Goal: Information Seeking & Learning: Learn about a topic

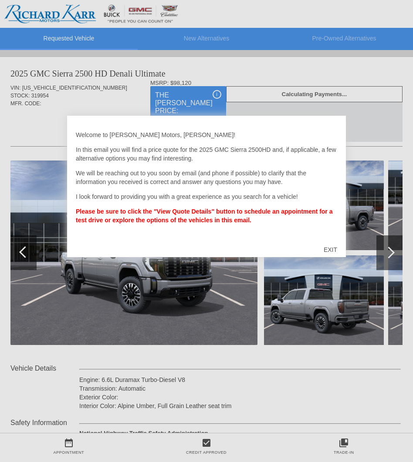
click at [325, 250] on div "EXIT" at bounding box center [330, 250] width 31 height 26
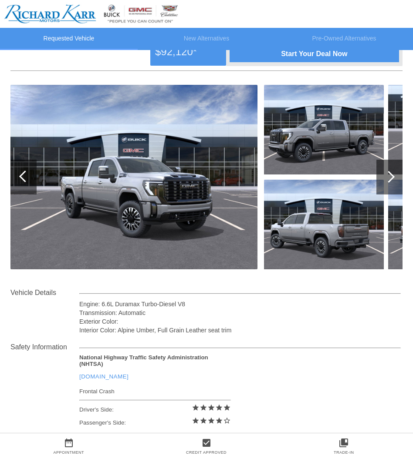
scroll to position [20, 0]
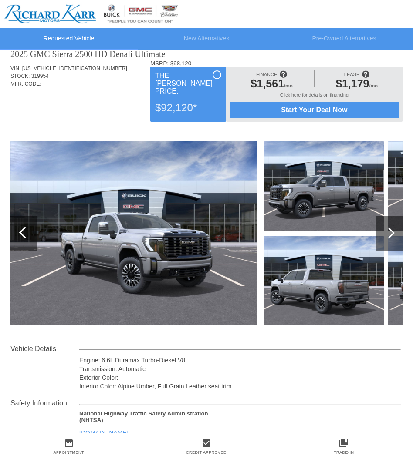
click at [391, 226] on div at bounding box center [389, 233] width 26 height 35
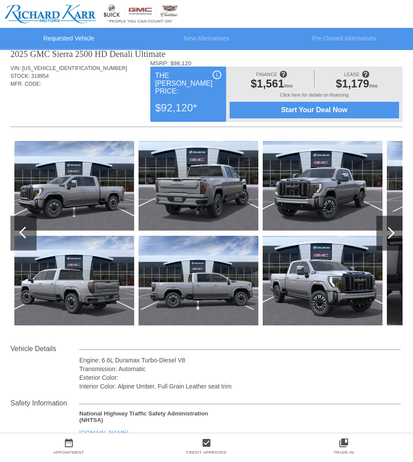
click at [381, 245] on div at bounding box center [389, 233] width 26 height 35
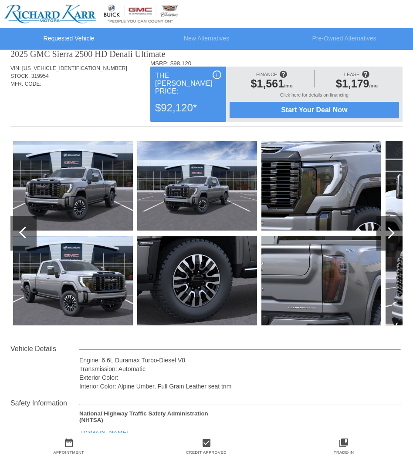
click at [383, 238] on div at bounding box center [389, 233] width 26 height 35
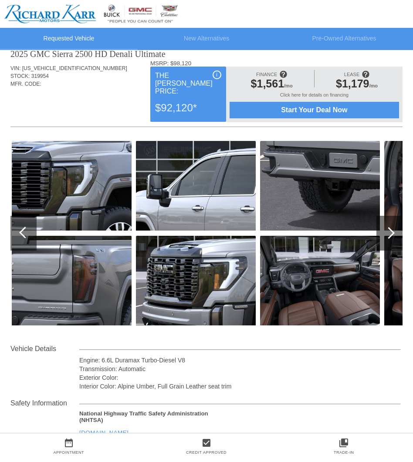
click at [383, 238] on div at bounding box center [389, 233] width 26 height 35
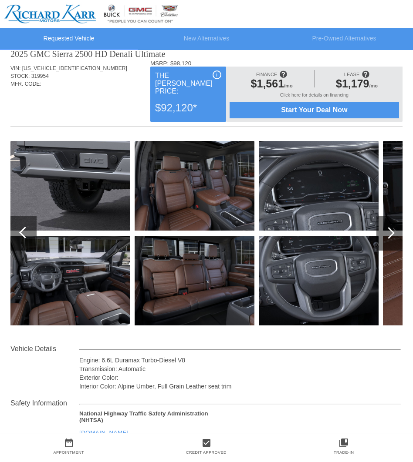
click at [383, 238] on div at bounding box center [389, 233] width 26 height 35
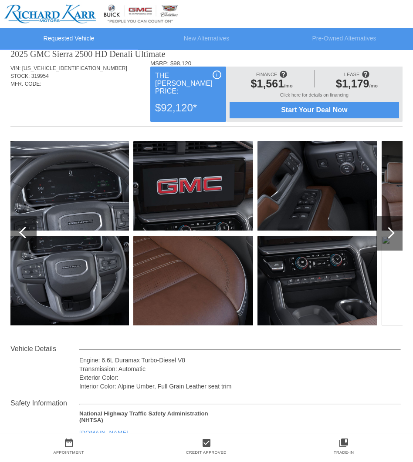
click at [383, 238] on div at bounding box center [389, 233] width 26 height 35
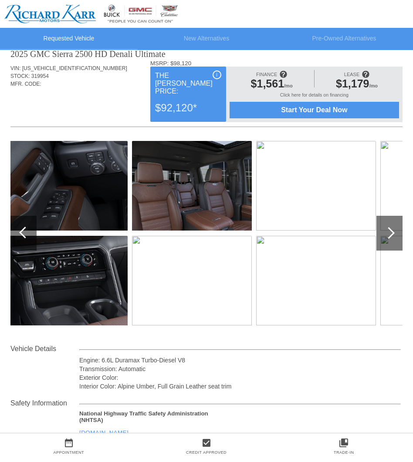
click at [36, 231] on div at bounding box center [23, 233] width 26 height 35
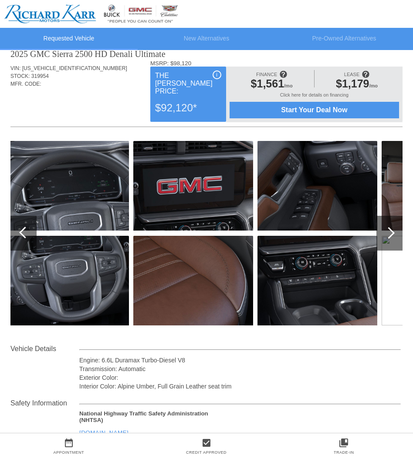
click at [36, 231] on div at bounding box center [23, 233] width 26 height 35
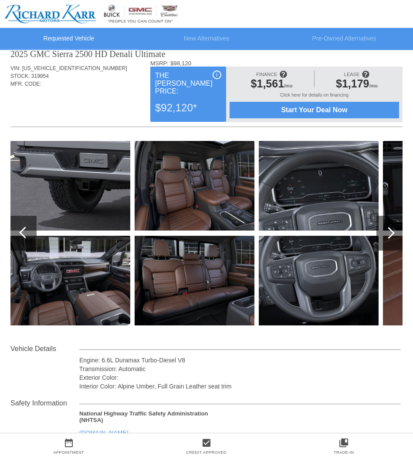
click at [36, 231] on div at bounding box center [23, 233] width 26 height 35
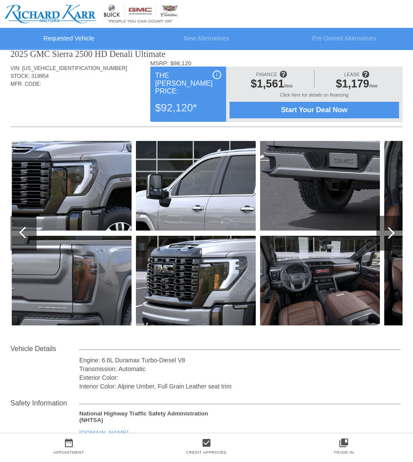
click at [386, 231] on div at bounding box center [388, 233] width 12 height 12
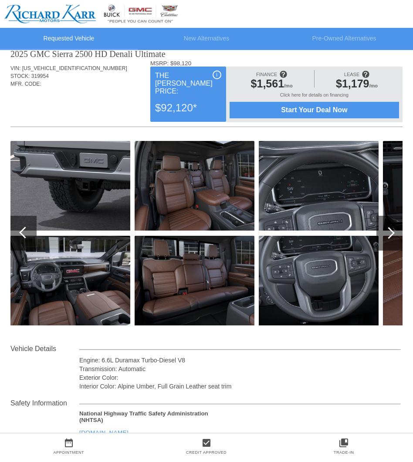
click at [386, 231] on div at bounding box center [388, 233] width 12 height 12
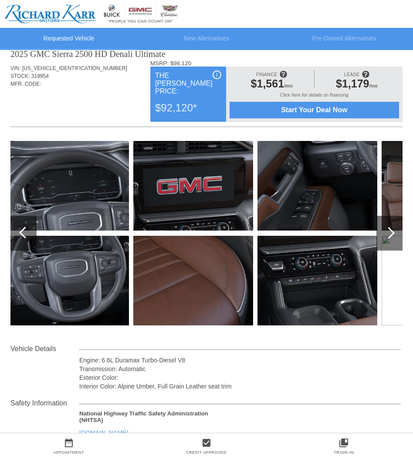
click at [386, 231] on div at bounding box center [388, 233] width 12 height 12
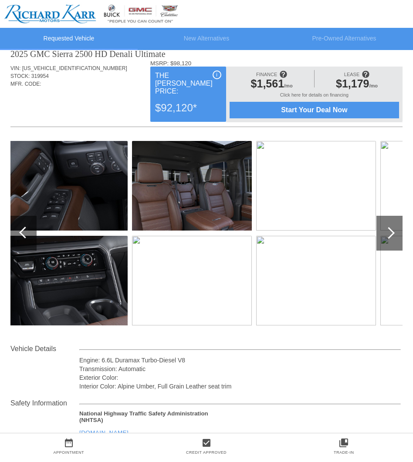
click at [386, 231] on div at bounding box center [388, 233] width 12 height 12
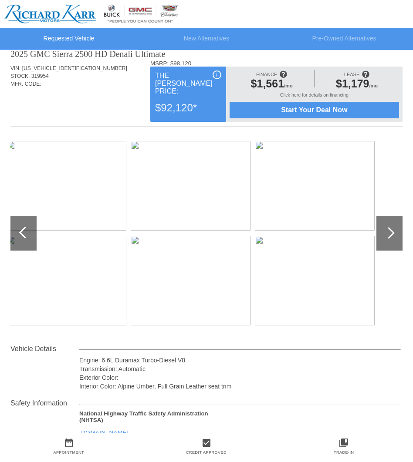
click at [25, 234] on div at bounding box center [25, 233] width 12 height 12
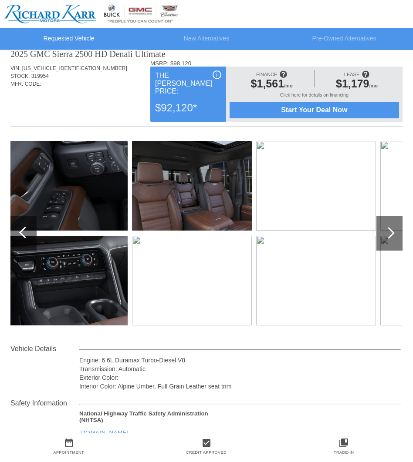
click at [25, 234] on div at bounding box center [25, 233] width 12 height 12
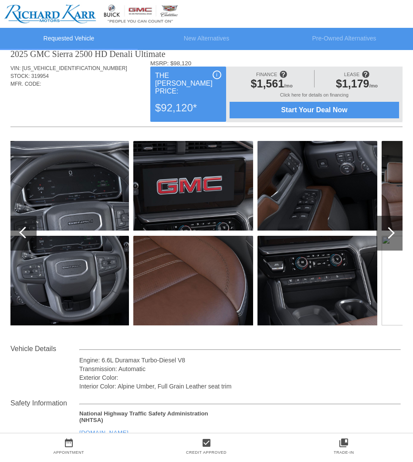
click at [25, 233] on div at bounding box center [25, 233] width 12 height 12
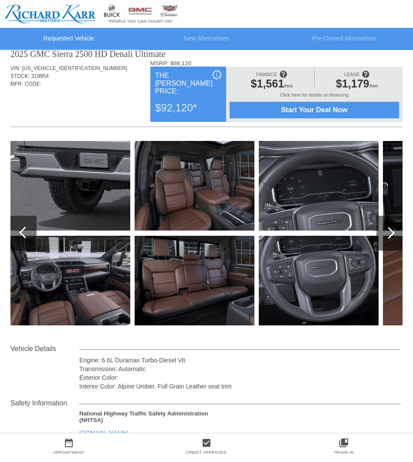
click at [25, 233] on div at bounding box center [25, 233] width 12 height 12
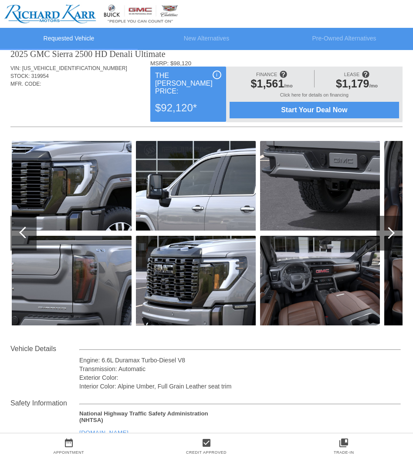
click at [25, 233] on div at bounding box center [25, 233] width 12 height 12
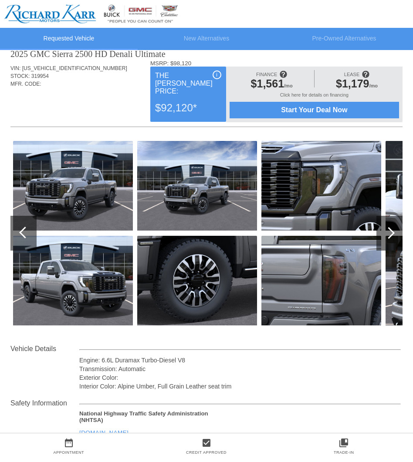
click at [25, 233] on div at bounding box center [25, 233] width 12 height 12
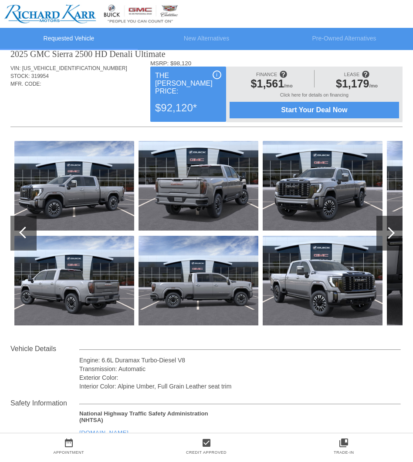
click at [25, 233] on div at bounding box center [25, 233] width 12 height 12
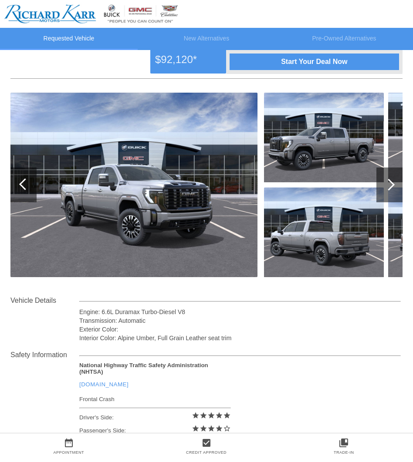
scroll to position [80, 0]
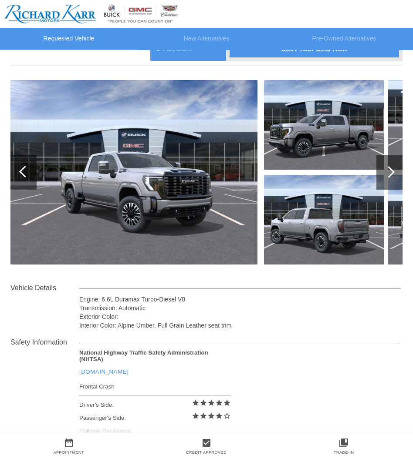
click at [380, 168] on div at bounding box center [389, 172] width 26 height 35
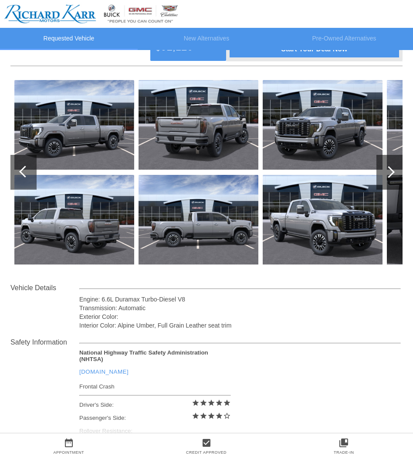
click at [380, 168] on div at bounding box center [389, 172] width 26 height 35
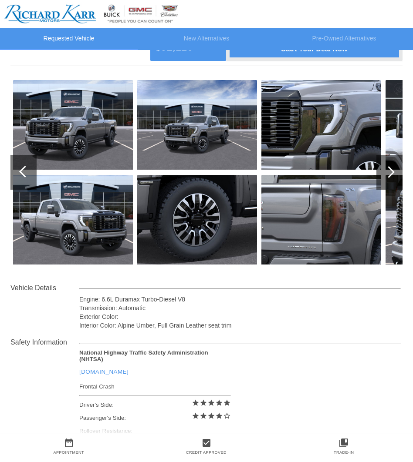
click at [380, 168] on div at bounding box center [389, 172] width 26 height 35
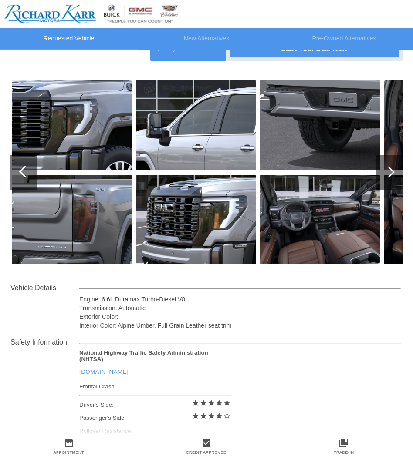
click at [380, 168] on div at bounding box center [389, 172] width 26 height 35
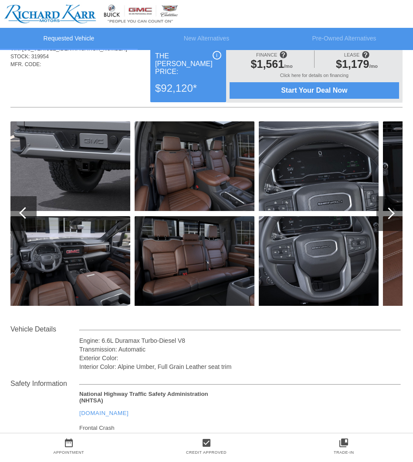
scroll to position [39, 0]
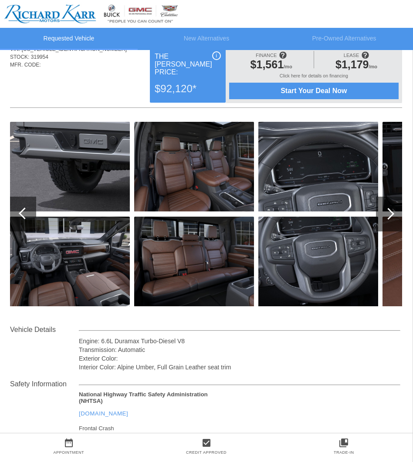
click at [381, 205] on div at bounding box center [389, 214] width 26 height 35
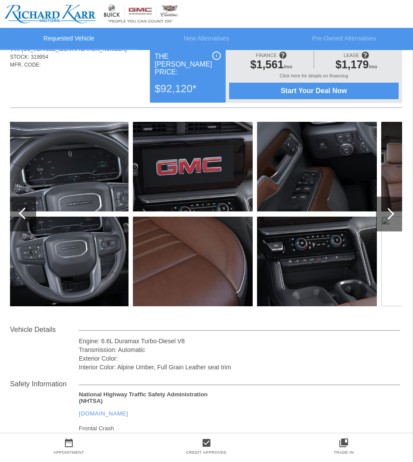
click at [382, 211] on div at bounding box center [389, 214] width 26 height 35
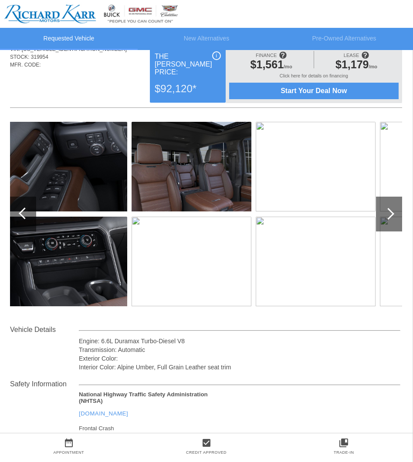
click at [329, 178] on img at bounding box center [315, 167] width 120 height 90
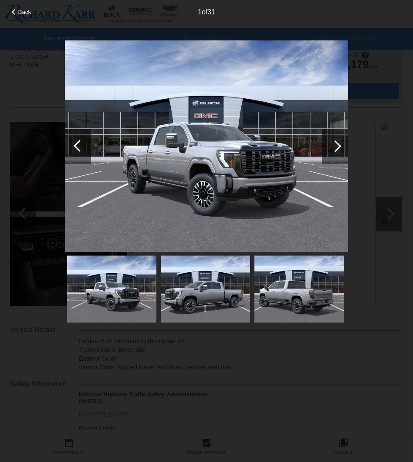
click at [322, 145] on div at bounding box center [335, 146] width 26 height 35
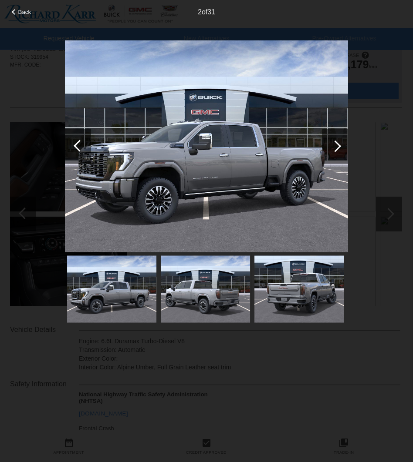
click at [322, 145] on div at bounding box center [335, 146] width 26 height 35
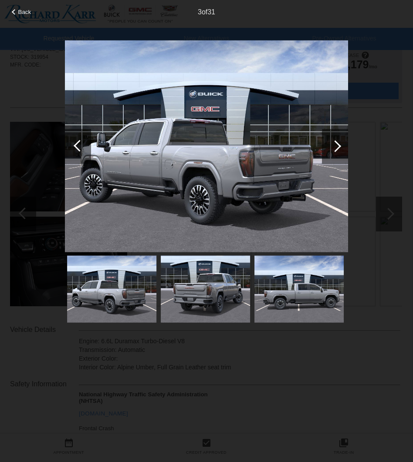
click at [322, 145] on div at bounding box center [335, 146] width 26 height 35
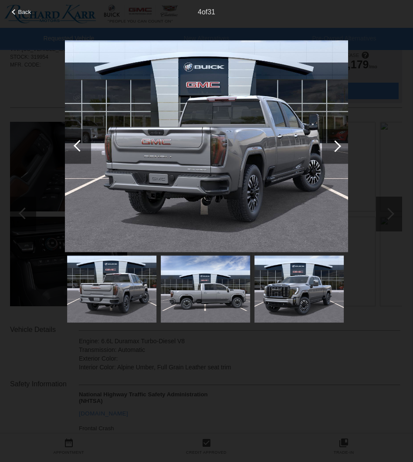
click at [322, 145] on div at bounding box center [335, 146] width 26 height 35
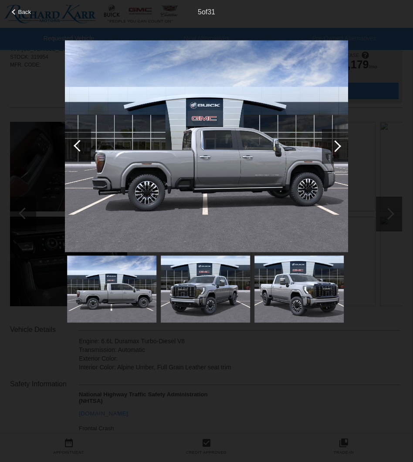
click at [322, 145] on div at bounding box center [335, 146] width 26 height 35
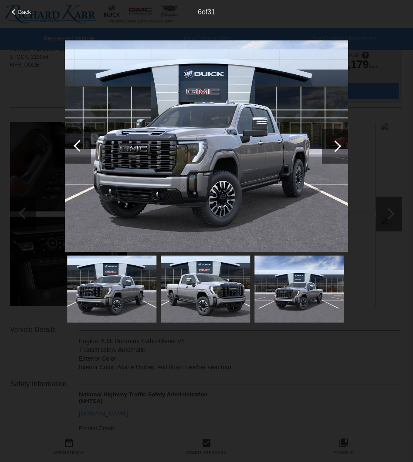
click at [322, 145] on div at bounding box center [335, 146] width 26 height 35
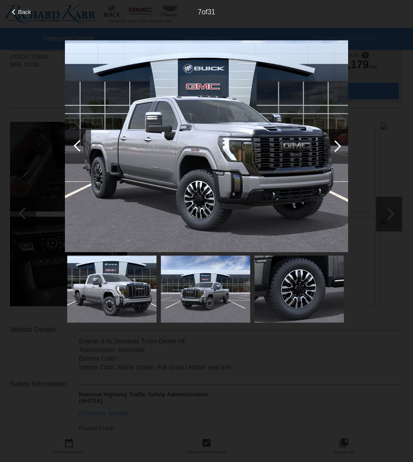
click at [322, 145] on div at bounding box center [335, 146] width 26 height 35
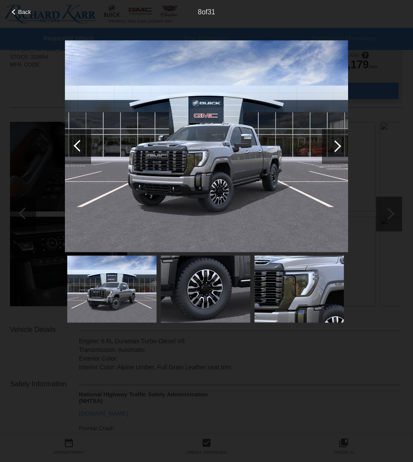
click at [322, 145] on div at bounding box center [335, 146] width 26 height 35
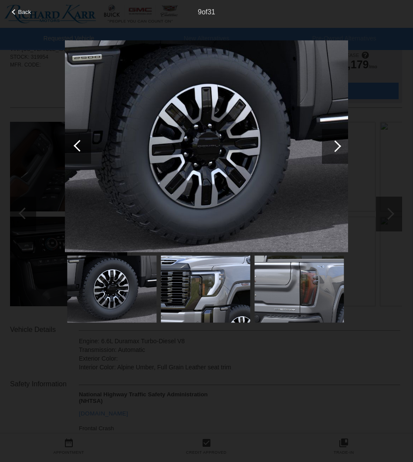
click at [322, 145] on div at bounding box center [335, 146] width 26 height 35
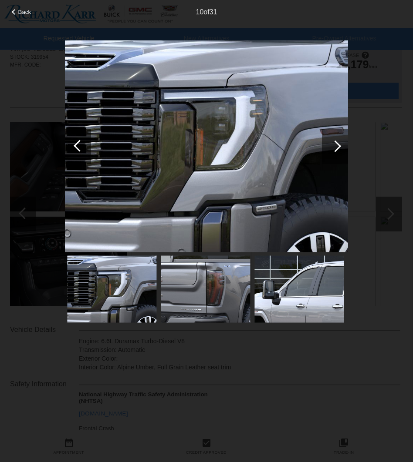
click at [322, 145] on div at bounding box center [335, 146] width 26 height 35
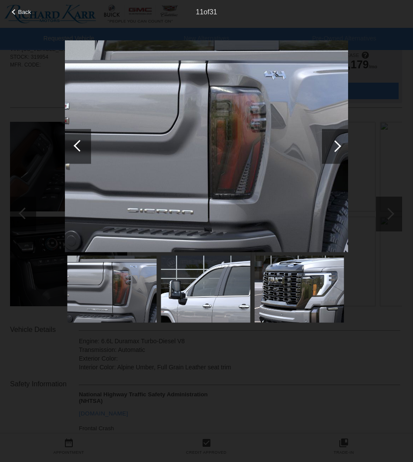
click at [322, 145] on div at bounding box center [335, 146] width 26 height 35
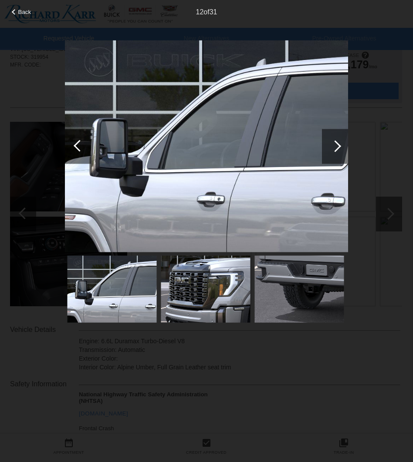
click at [322, 145] on div at bounding box center [335, 146] width 26 height 35
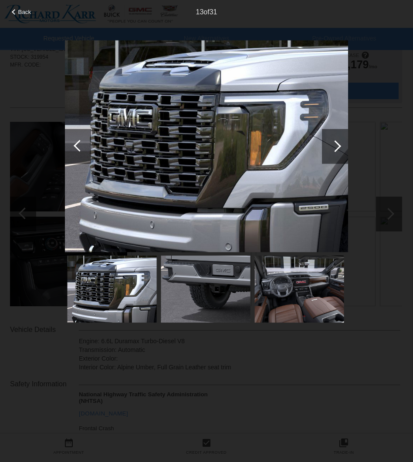
click at [322, 145] on div at bounding box center [335, 146] width 26 height 35
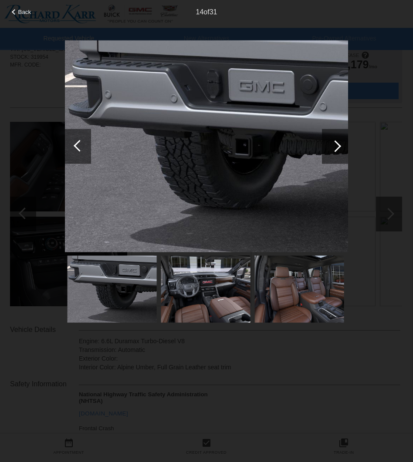
click at [322, 145] on div at bounding box center [335, 146] width 26 height 35
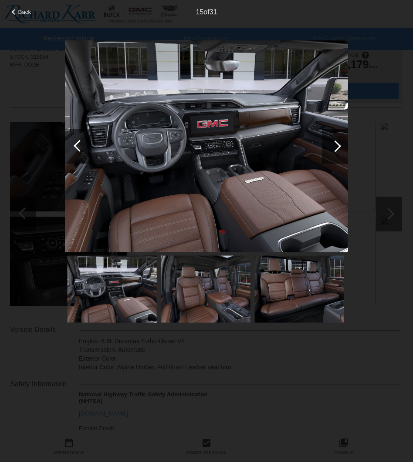
click at [322, 145] on div at bounding box center [335, 146] width 26 height 35
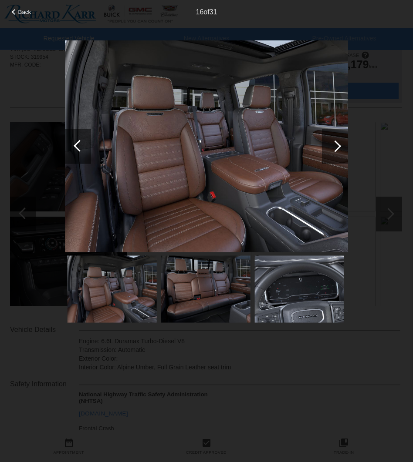
click at [322, 145] on div at bounding box center [335, 146] width 26 height 35
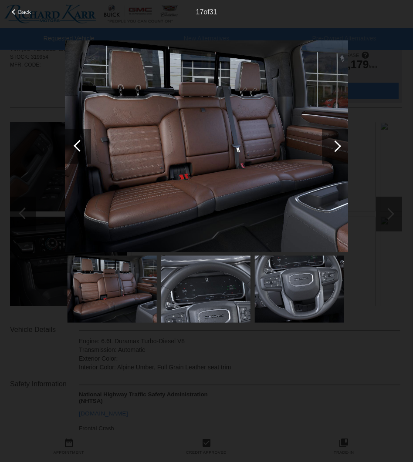
click at [322, 145] on div at bounding box center [335, 146] width 26 height 35
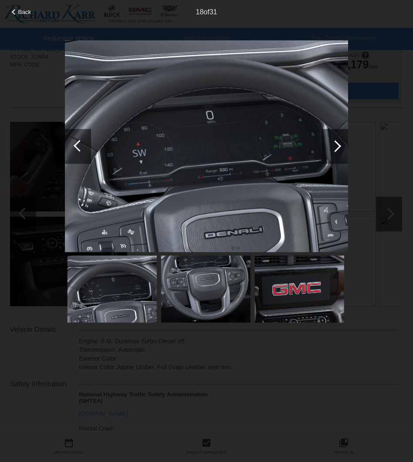
click at [322, 145] on div at bounding box center [335, 146] width 26 height 35
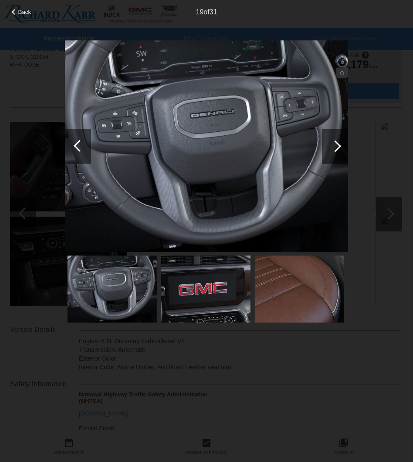
click at [322, 145] on div at bounding box center [335, 146] width 26 height 35
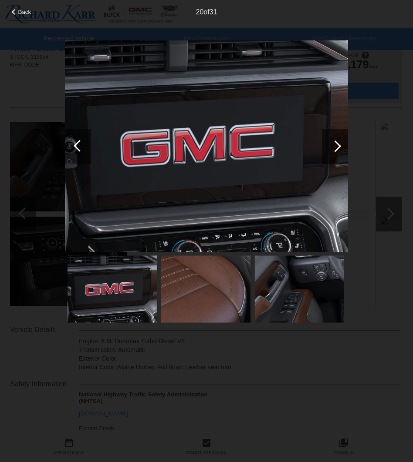
click at [322, 145] on div at bounding box center [335, 146] width 26 height 35
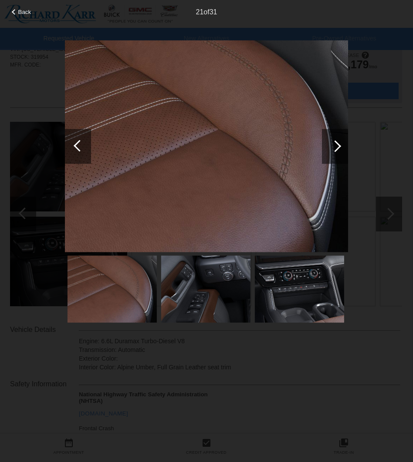
click at [322, 145] on div at bounding box center [335, 146] width 26 height 35
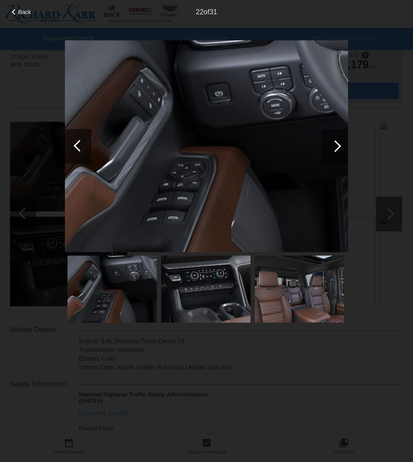
click at [322, 145] on div at bounding box center [335, 146] width 26 height 35
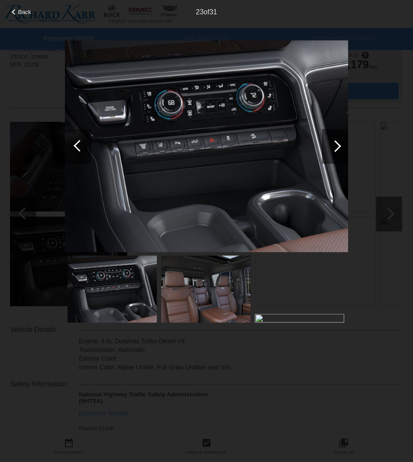
click at [322, 145] on div at bounding box center [335, 146] width 26 height 35
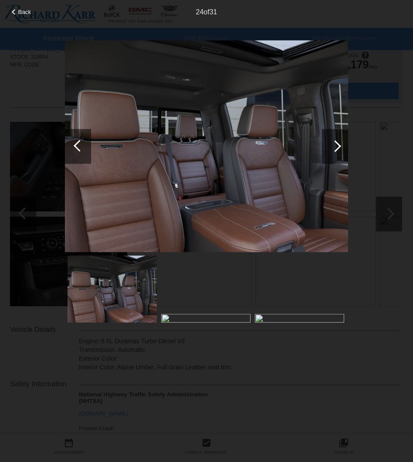
click at [322, 145] on div at bounding box center [335, 146] width 26 height 35
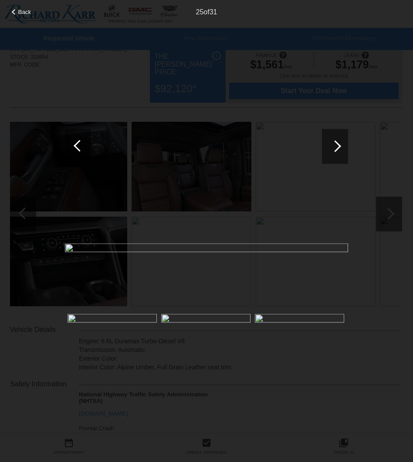
click at [322, 146] on div at bounding box center [335, 146] width 26 height 35
click at [359, 123] on div "Back 26 of 31" at bounding box center [206, 231] width 413 height 462
click at [148, 34] on div "Back 26 of 31" at bounding box center [206, 231] width 413 height 462
click at [19, 12] on span "Back" at bounding box center [24, 12] width 13 height 7
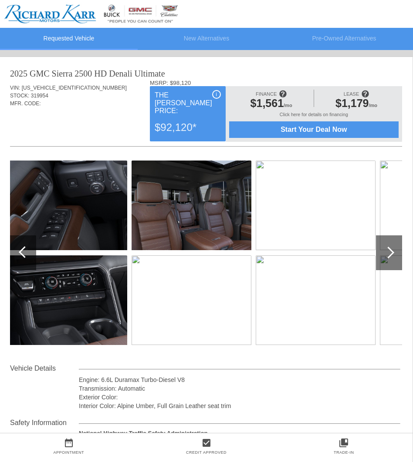
scroll to position [0, 0]
click at [19, 255] on div at bounding box center [23, 252] width 26 height 35
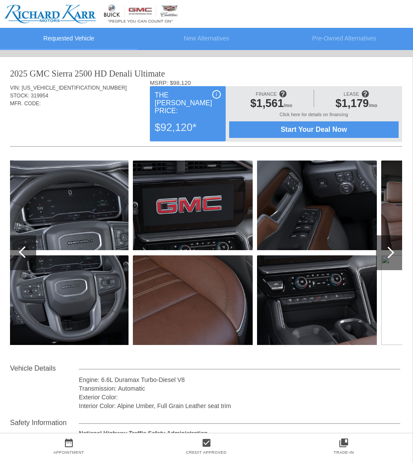
click at [19, 255] on div at bounding box center [23, 252] width 26 height 35
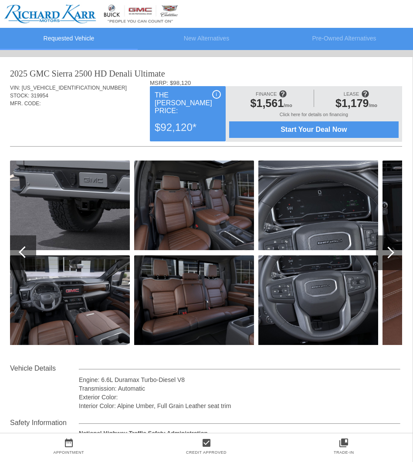
click at [339, 128] on span "Start Your Deal Now" at bounding box center [313, 130] width 152 height 8
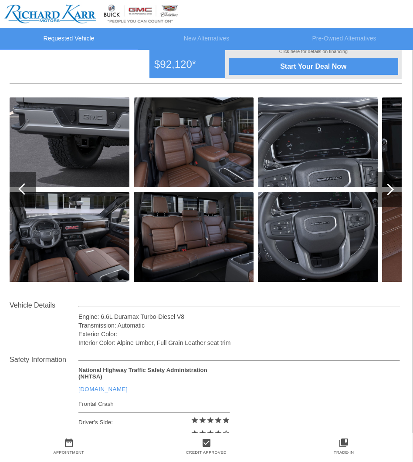
scroll to position [63, 0]
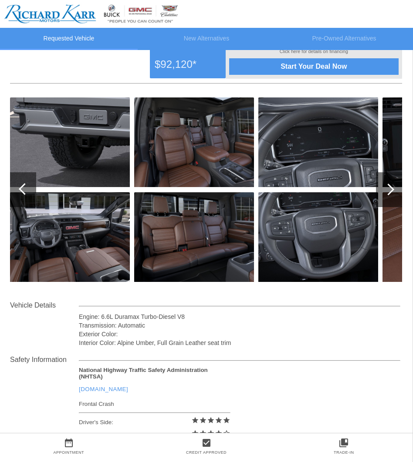
click at [392, 198] on div at bounding box center [389, 189] width 26 height 35
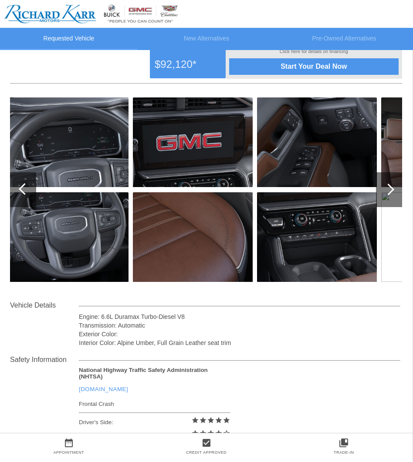
click at [392, 198] on div at bounding box center [389, 189] width 26 height 35
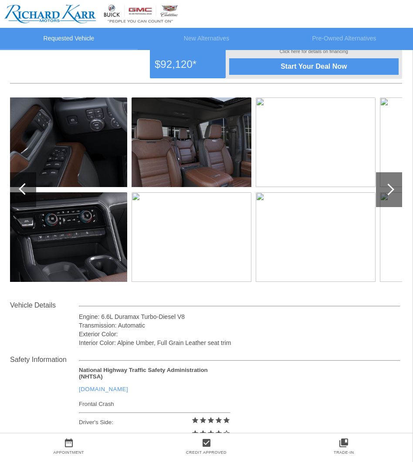
click at [21, 184] on div at bounding box center [23, 189] width 26 height 35
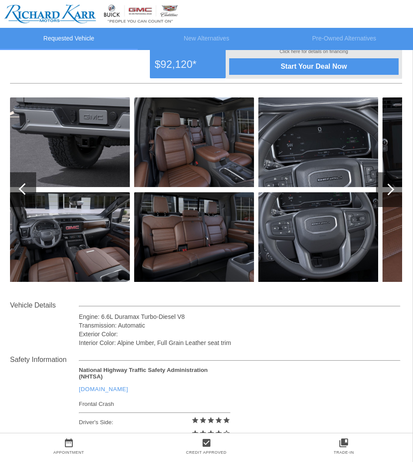
click at [21, 184] on div at bounding box center [23, 189] width 26 height 35
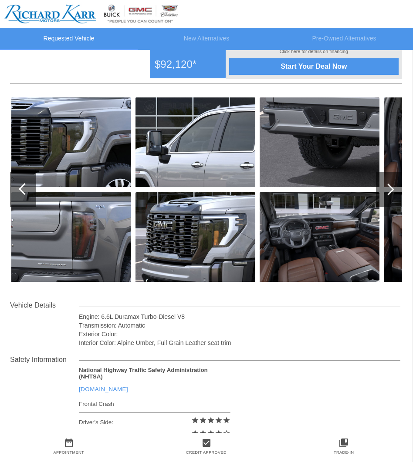
click at [21, 184] on div at bounding box center [23, 189] width 26 height 35
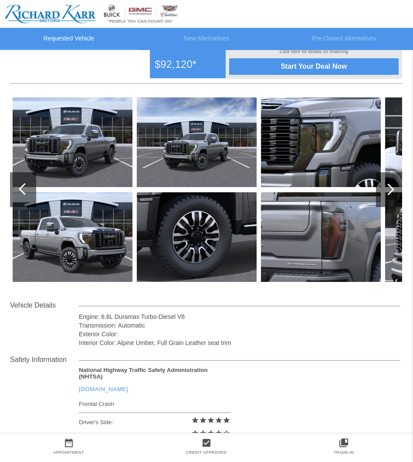
click at [21, 184] on div at bounding box center [23, 189] width 26 height 35
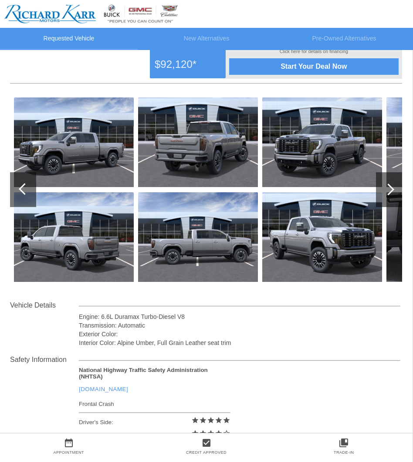
click at [21, 184] on div at bounding box center [23, 189] width 26 height 35
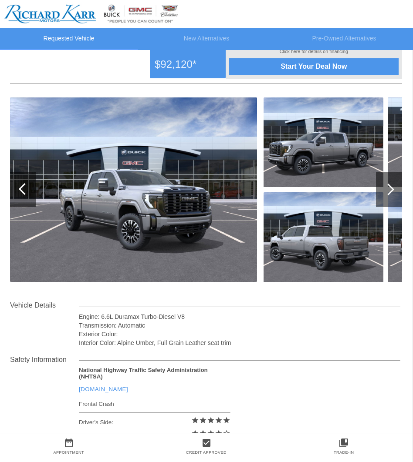
click at [21, 184] on div at bounding box center [23, 189] width 26 height 35
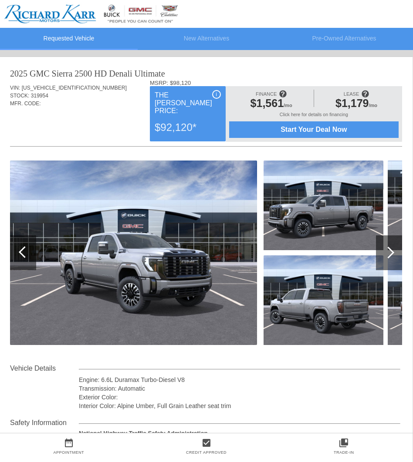
scroll to position [0, 0]
click at [396, 242] on div at bounding box center [389, 252] width 26 height 35
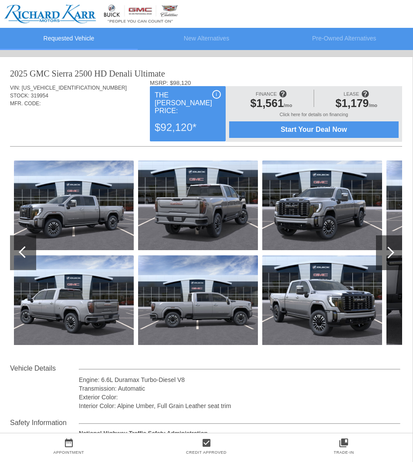
click at [347, 267] on img at bounding box center [322, 300] width 120 height 90
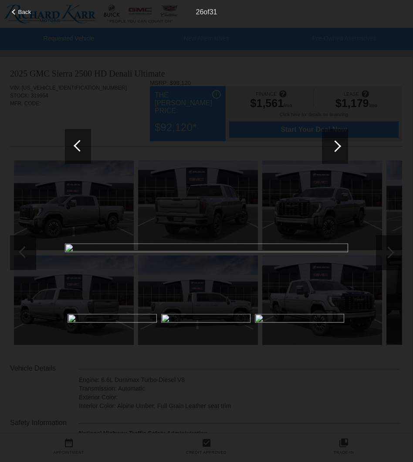
click at [85, 141] on div at bounding box center [78, 146] width 26 height 35
click at [30, 179] on div "Back 25 of 31" at bounding box center [206, 231] width 413 height 462
click at [29, 13] on span "Back" at bounding box center [24, 12] width 13 height 7
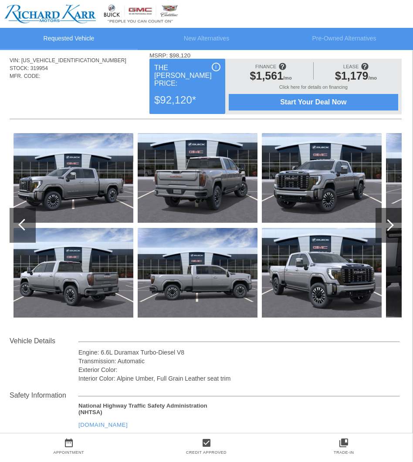
scroll to position [27, 0]
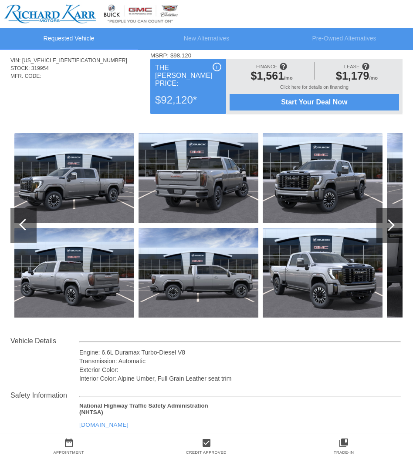
click at [20, 223] on div at bounding box center [23, 225] width 26 height 35
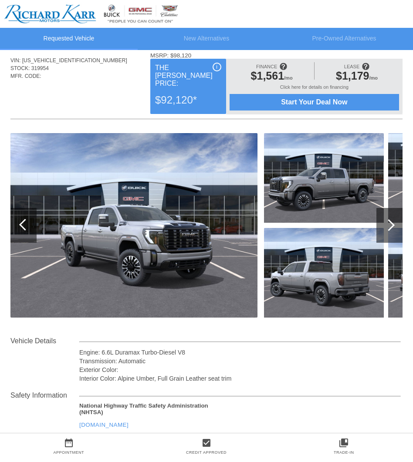
click at [20, 223] on div at bounding box center [23, 225] width 26 height 35
click at [388, 225] on div at bounding box center [388, 225] width 12 height 12
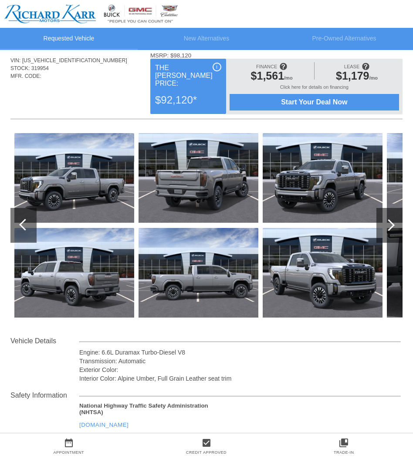
click at [388, 225] on div at bounding box center [388, 225] width 12 height 12
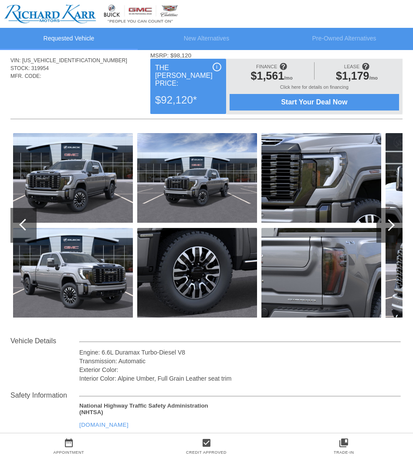
click at [387, 225] on div at bounding box center [388, 225] width 12 height 12
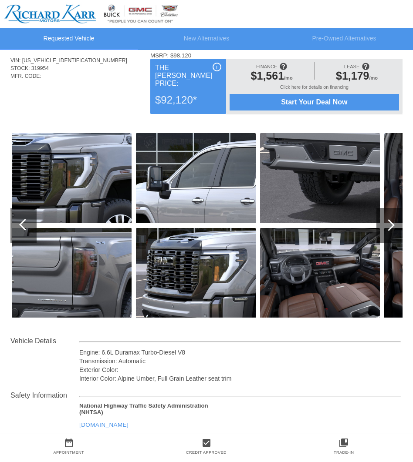
click at [387, 225] on div at bounding box center [388, 225] width 12 height 12
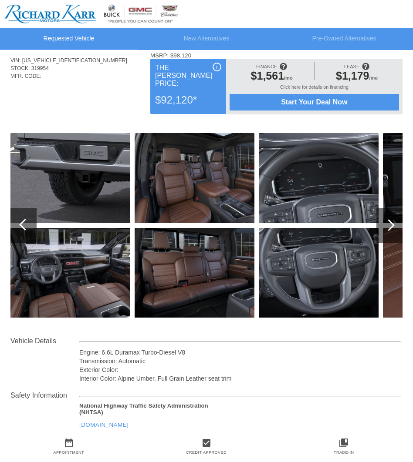
click at [387, 225] on div at bounding box center [388, 225] width 12 height 12
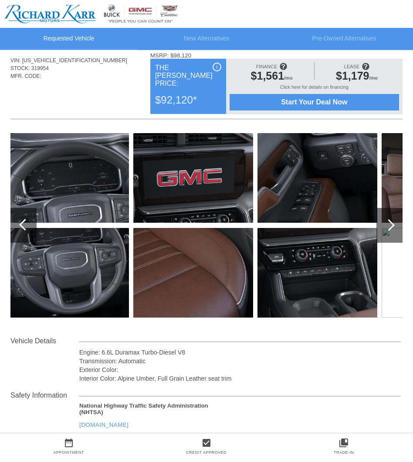
click at [387, 227] on div at bounding box center [388, 225] width 12 height 12
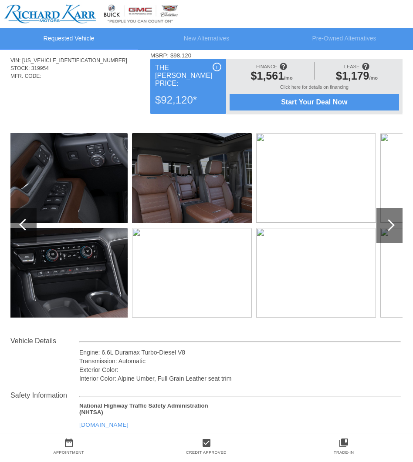
click at [24, 232] on div at bounding box center [23, 225] width 26 height 35
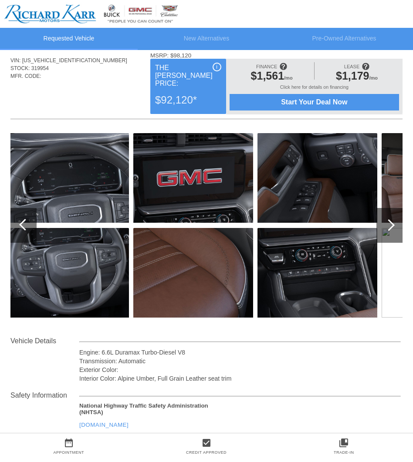
click at [24, 232] on div at bounding box center [23, 225] width 26 height 35
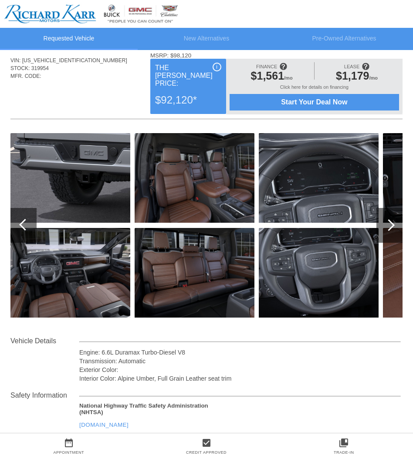
scroll to position [36, 0]
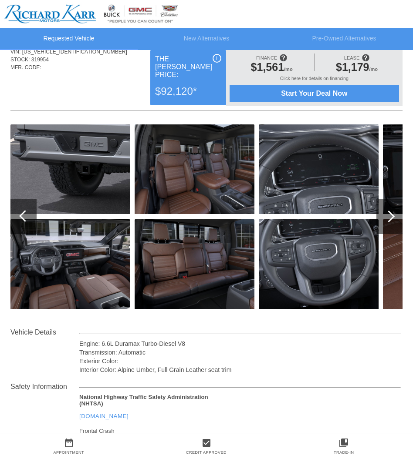
click at [22, 224] on div at bounding box center [23, 216] width 26 height 35
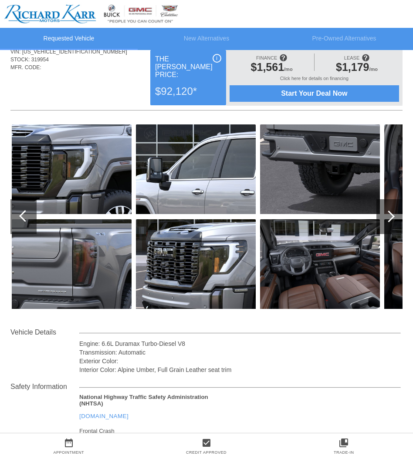
click at [22, 224] on div at bounding box center [23, 216] width 26 height 35
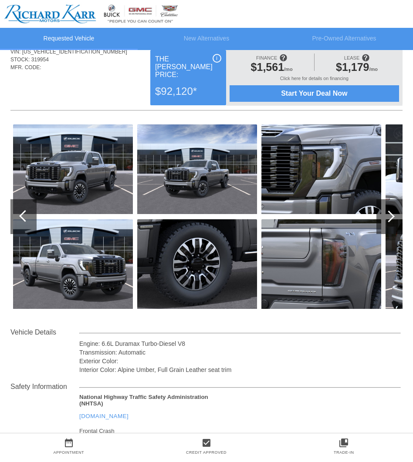
click at [22, 224] on div at bounding box center [23, 216] width 26 height 35
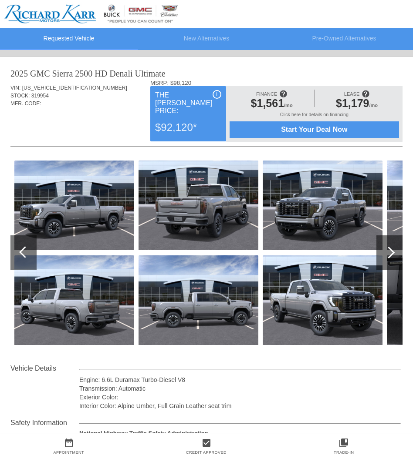
scroll to position [39, 0]
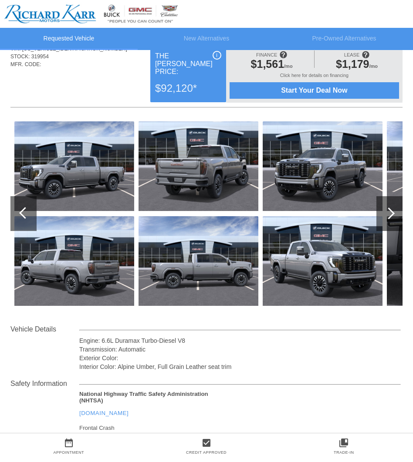
click at [20, 216] on div at bounding box center [23, 213] width 26 height 35
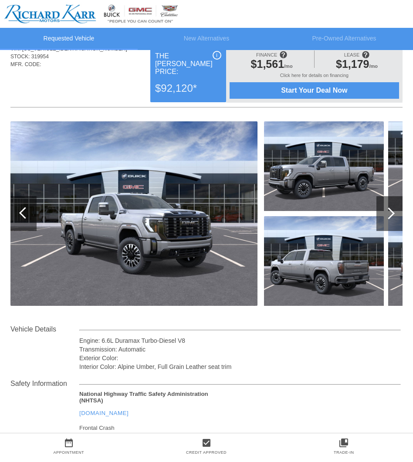
click at [20, 216] on div at bounding box center [23, 213] width 26 height 35
click at [398, 220] on div at bounding box center [389, 213] width 26 height 35
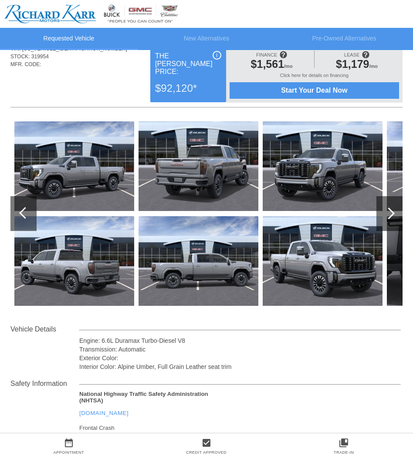
click at [398, 220] on div at bounding box center [389, 213] width 26 height 35
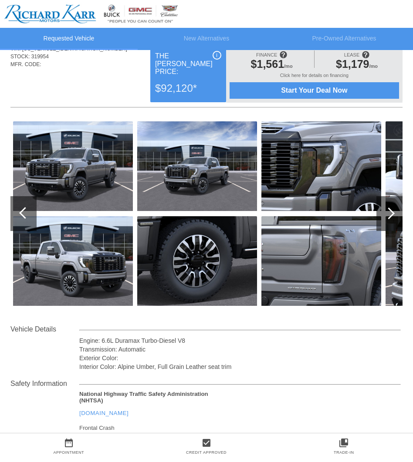
click at [397, 221] on div at bounding box center [389, 213] width 26 height 35
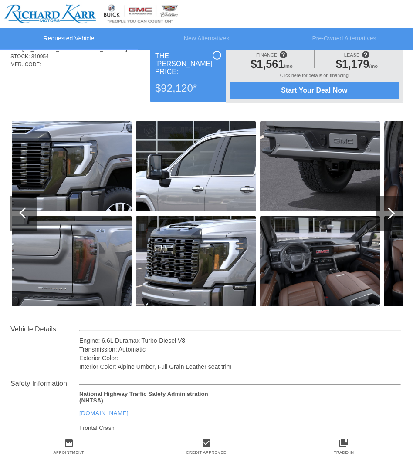
click at [397, 221] on div at bounding box center [389, 213] width 26 height 35
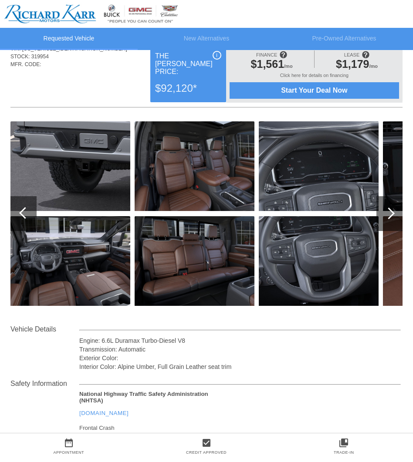
click at [33, 227] on div at bounding box center [23, 213] width 26 height 35
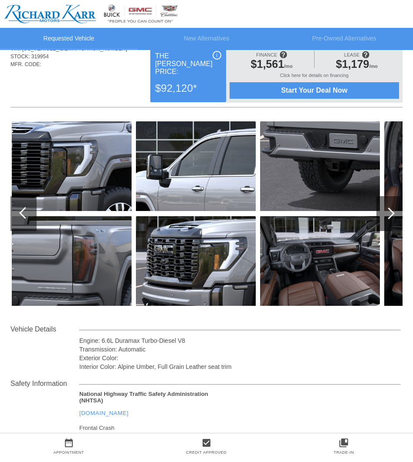
click at [33, 227] on div at bounding box center [23, 213] width 26 height 35
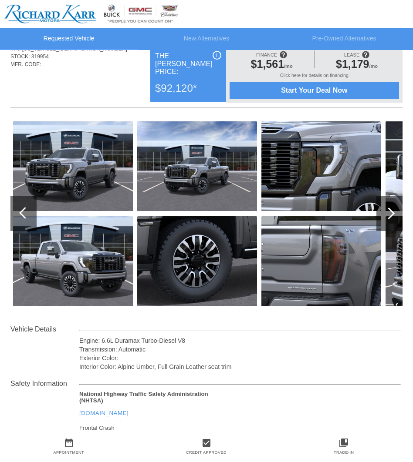
click at [33, 227] on div at bounding box center [23, 213] width 26 height 35
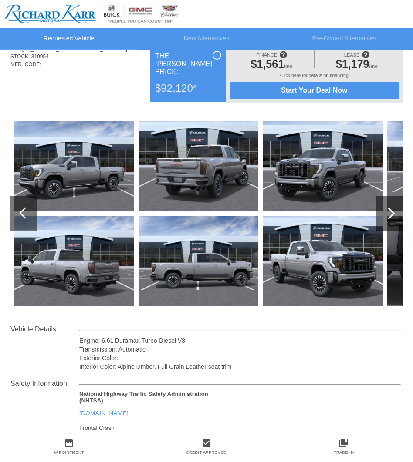
click at [33, 227] on div at bounding box center [23, 213] width 26 height 35
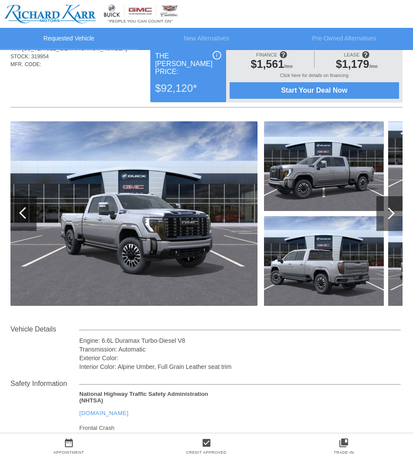
click at [33, 227] on div at bounding box center [23, 213] width 26 height 35
click at [398, 203] on div at bounding box center [389, 213] width 26 height 35
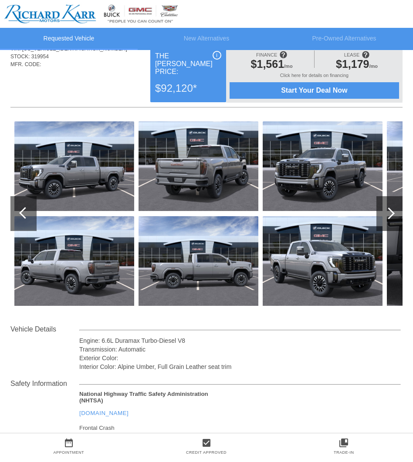
click at [397, 204] on div at bounding box center [389, 213] width 26 height 35
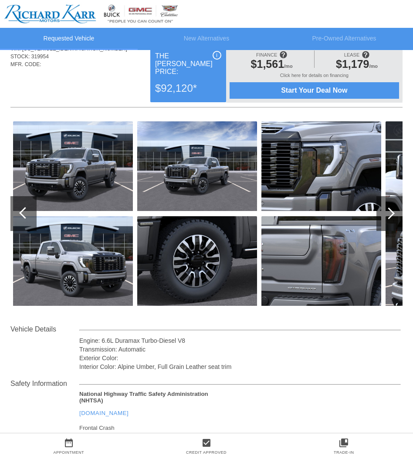
click at [396, 204] on div at bounding box center [389, 213] width 26 height 35
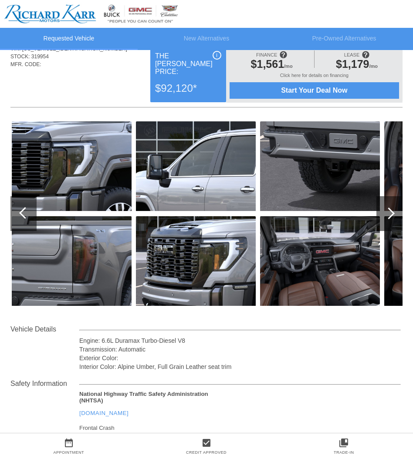
click at [396, 204] on div at bounding box center [389, 213] width 26 height 35
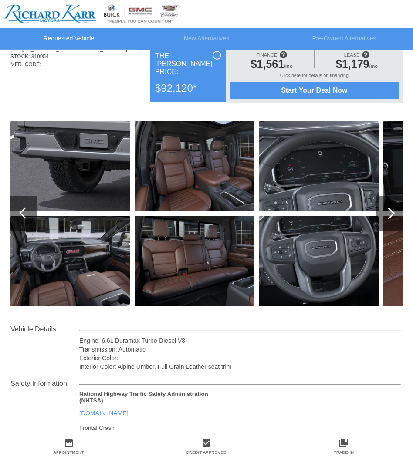
click at [393, 205] on div at bounding box center [389, 213] width 26 height 35
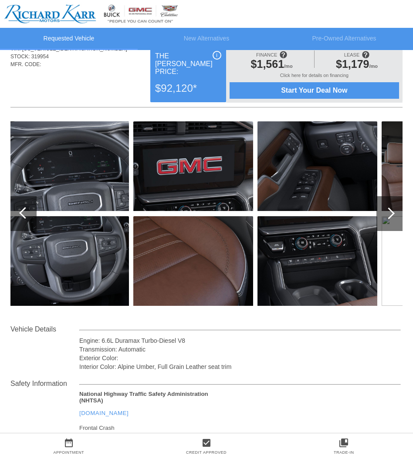
click at [392, 207] on div at bounding box center [389, 213] width 26 height 35
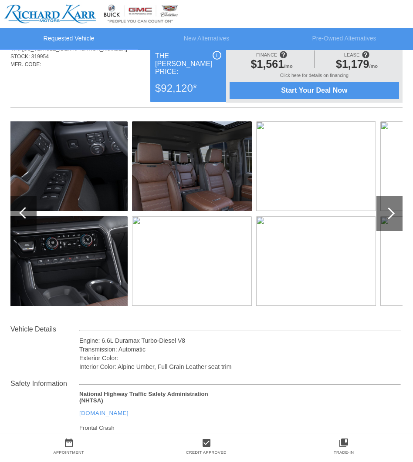
click at [22, 211] on div at bounding box center [25, 213] width 12 height 12
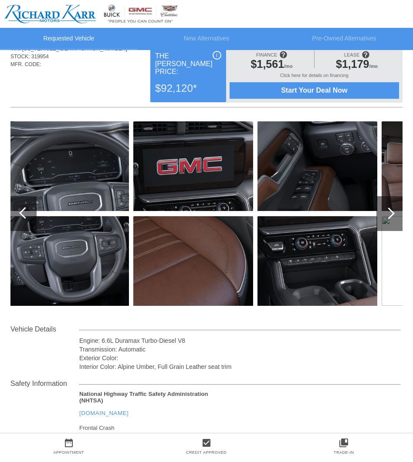
click at [22, 211] on div at bounding box center [25, 213] width 12 height 12
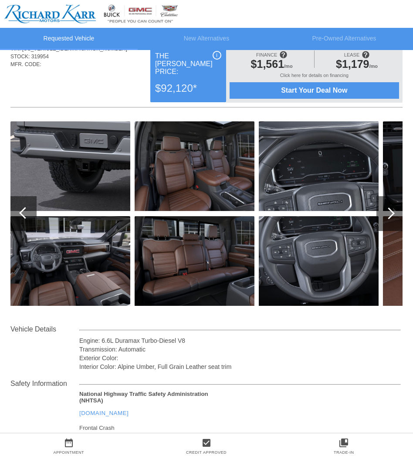
click at [22, 211] on div at bounding box center [25, 213] width 12 height 12
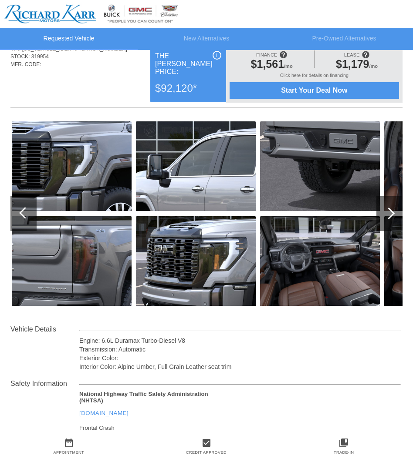
click at [22, 211] on div at bounding box center [25, 213] width 12 height 12
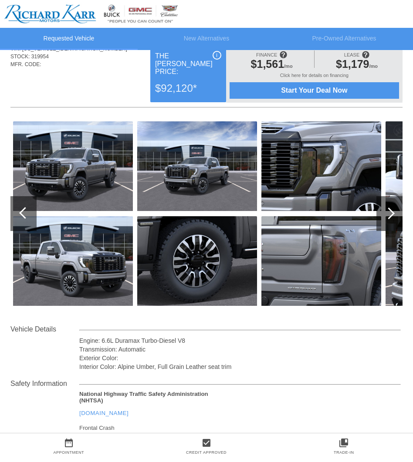
click at [22, 211] on div at bounding box center [25, 213] width 12 height 12
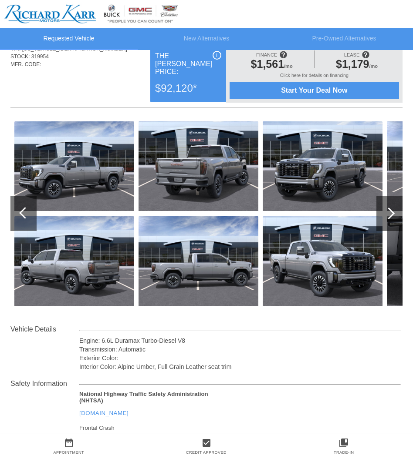
click at [22, 211] on div at bounding box center [25, 213] width 12 height 12
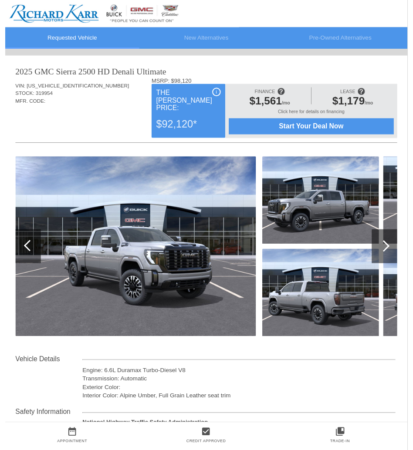
scroll to position [0, 0]
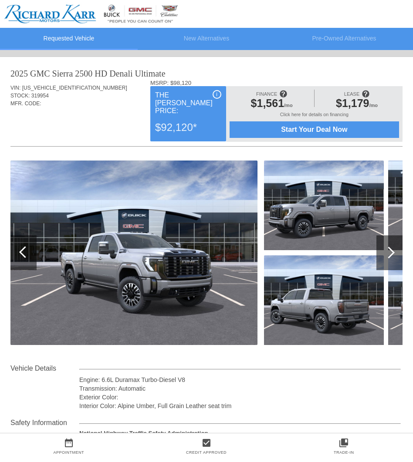
click at [25, 261] on div at bounding box center [23, 252] width 26 height 35
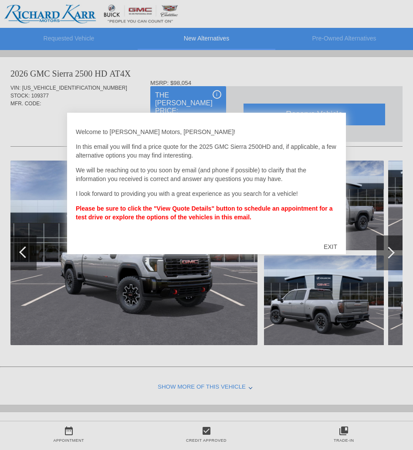
scroll to position [358, 0]
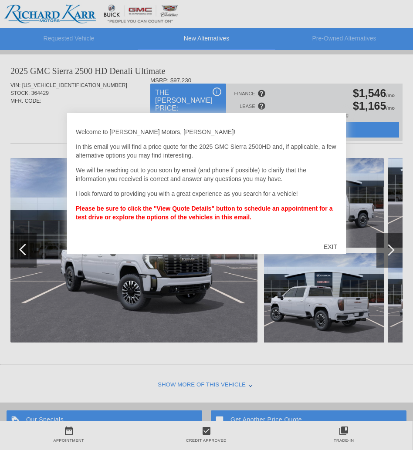
click at [325, 243] on div "EXIT" at bounding box center [330, 247] width 31 height 26
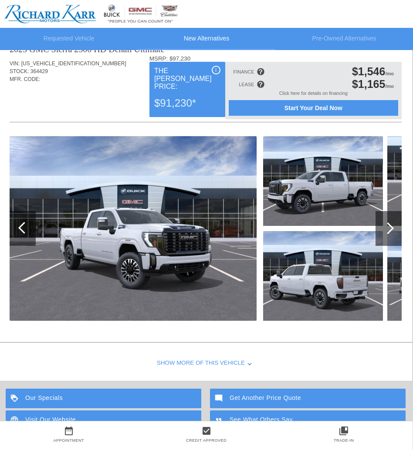
scroll to position [396, 1]
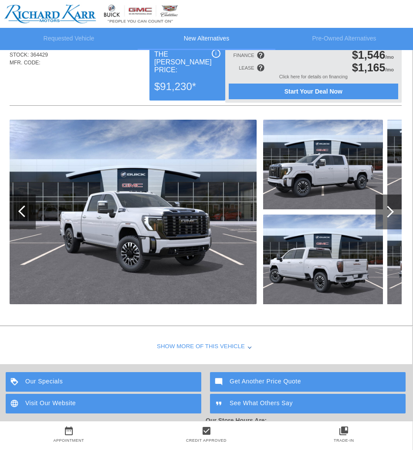
click at [386, 217] on div at bounding box center [388, 212] width 26 height 35
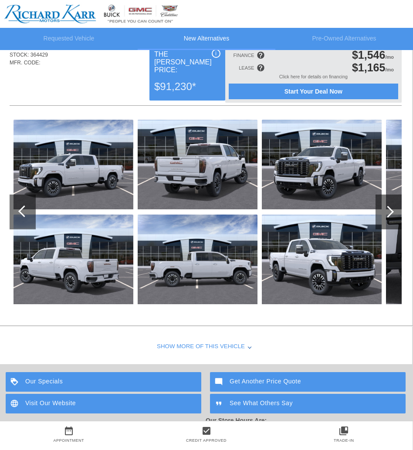
click at [385, 217] on div at bounding box center [388, 212] width 26 height 35
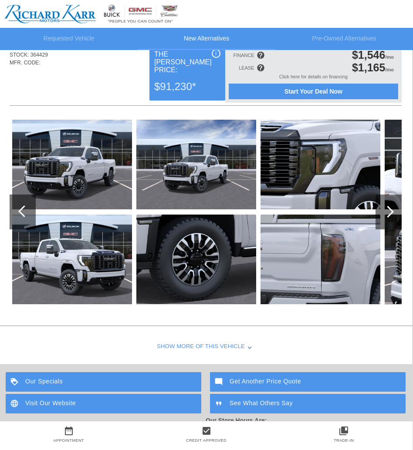
click at [385, 217] on div at bounding box center [388, 212] width 26 height 35
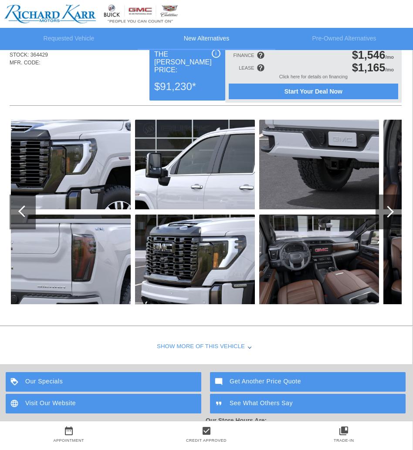
click at [385, 217] on div at bounding box center [388, 212] width 26 height 35
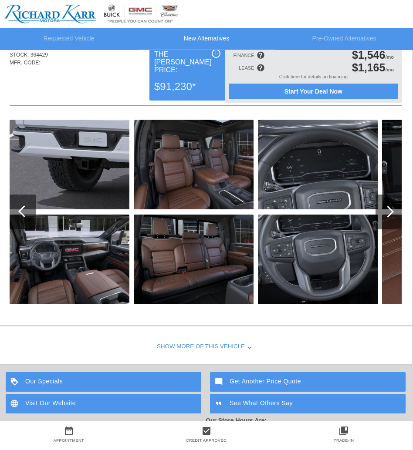
click at [385, 217] on div at bounding box center [388, 212] width 26 height 35
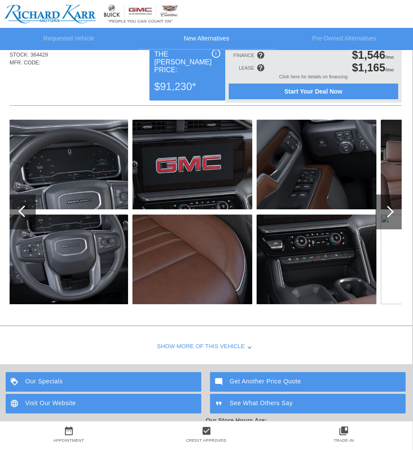
click at [21, 216] on div at bounding box center [23, 212] width 26 height 35
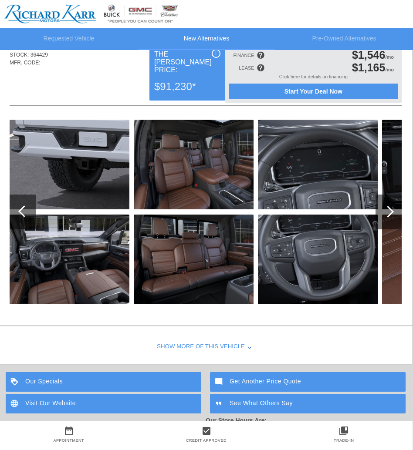
click at [21, 216] on div at bounding box center [23, 212] width 26 height 35
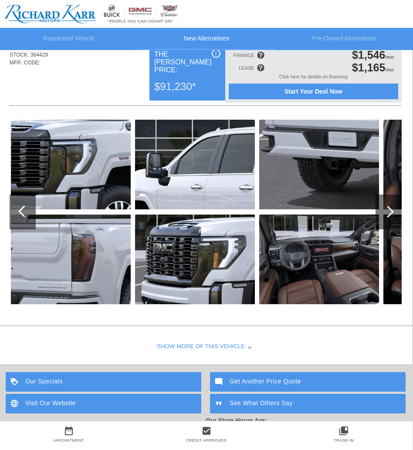
click at [21, 216] on div at bounding box center [23, 212] width 26 height 35
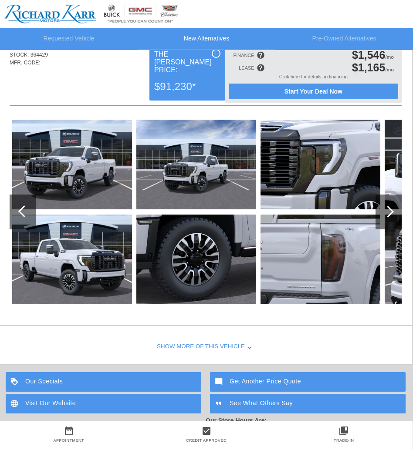
click at [21, 216] on div at bounding box center [23, 212] width 26 height 35
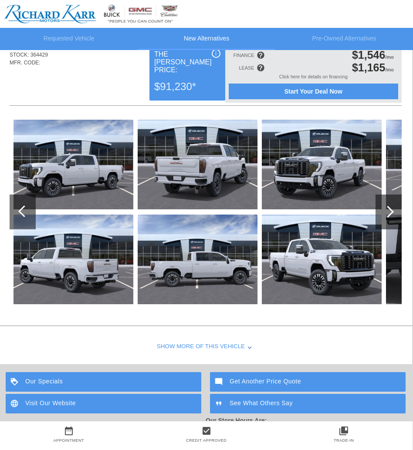
click at [21, 216] on div at bounding box center [23, 212] width 26 height 35
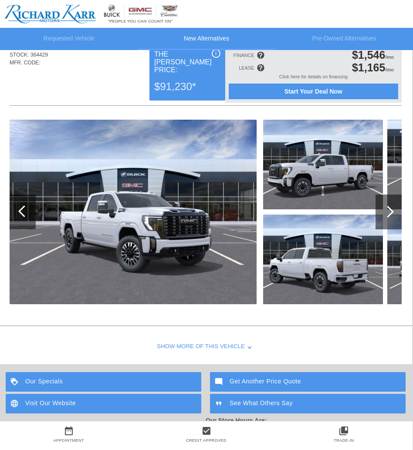
click at [21, 216] on div at bounding box center [23, 212] width 26 height 35
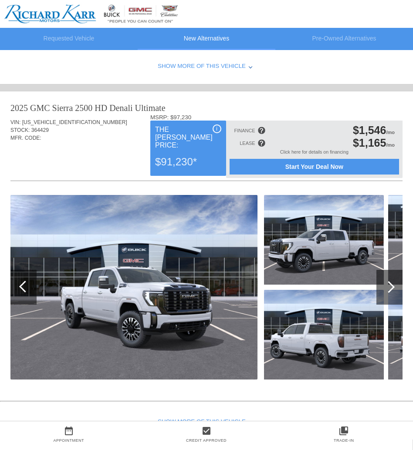
scroll to position [335, 0]
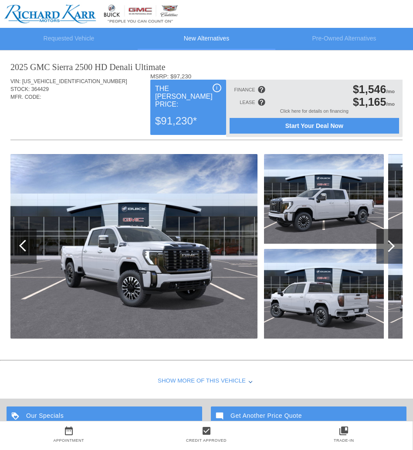
click at [96, 318] on img at bounding box center [133, 246] width 247 height 184
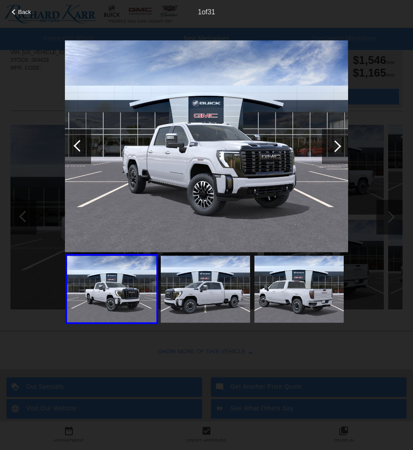
scroll to position [410, 0]
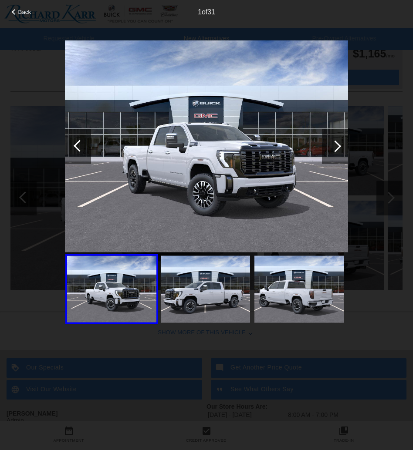
click at [26, 325] on div "Back 1 of 31" at bounding box center [206, 225] width 413 height 450
click at [27, 13] on span "Back" at bounding box center [24, 12] width 13 height 7
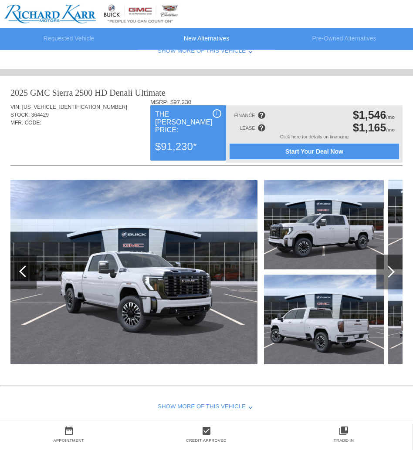
scroll to position [335, 0]
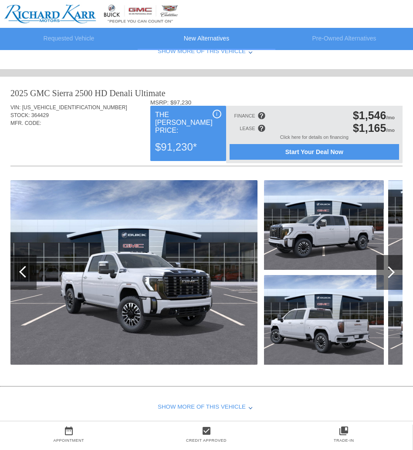
click at [397, 264] on div at bounding box center [389, 272] width 26 height 35
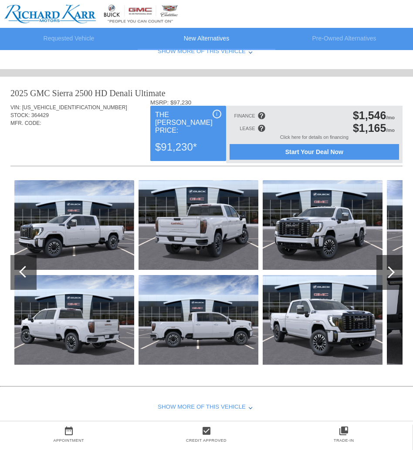
click at [392, 271] on div at bounding box center [388, 272] width 12 height 12
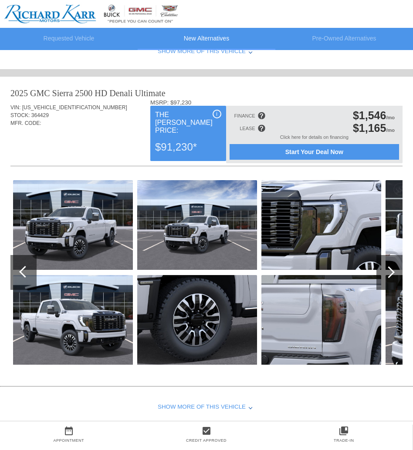
click at [392, 271] on div at bounding box center [388, 272] width 12 height 12
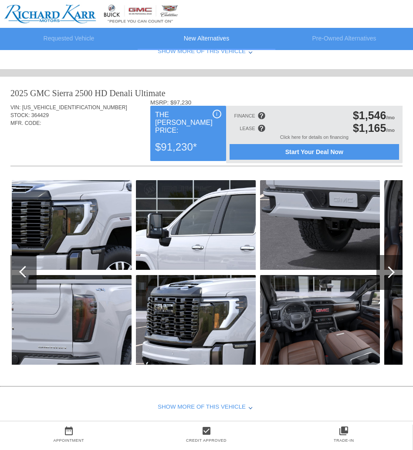
click at [392, 271] on div at bounding box center [388, 272] width 12 height 12
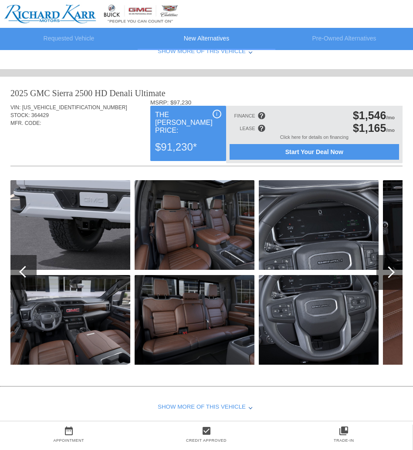
click at [392, 271] on div at bounding box center [388, 272] width 12 height 12
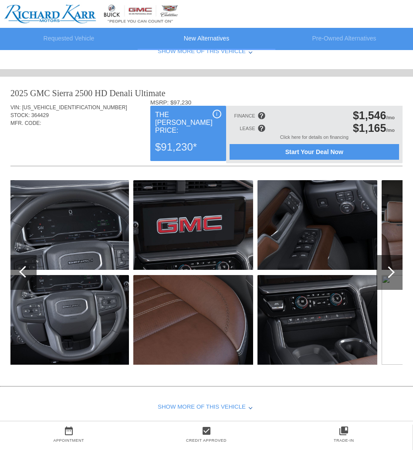
click at [392, 271] on div at bounding box center [388, 272] width 12 height 12
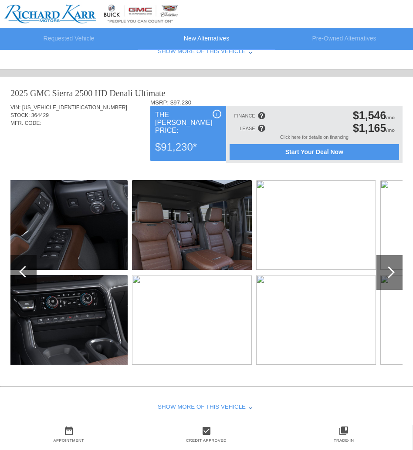
click at [392, 271] on div at bounding box center [388, 272] width 12 height 12
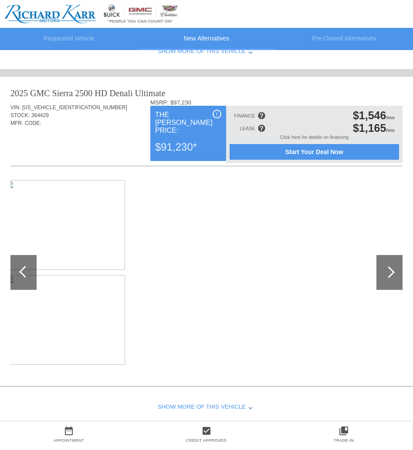
click at [21, 287] on div at bounding box center [23, 272] width 26 height 35
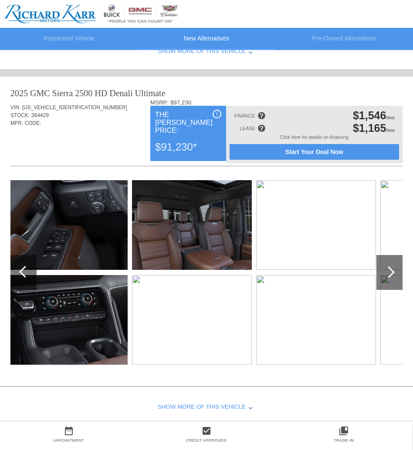
click at [21, 287] on div at bounding box center [23, 272] width 26 height 35
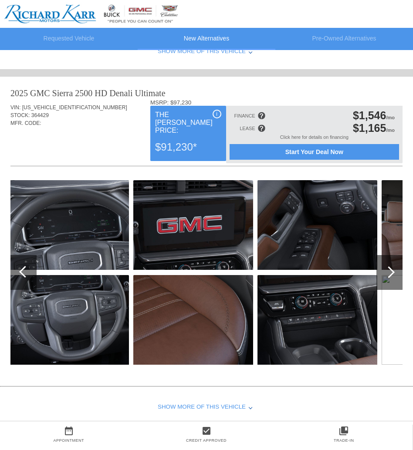
click at [21, 287] on div at bounding box center [23, 272] width 26 height 35
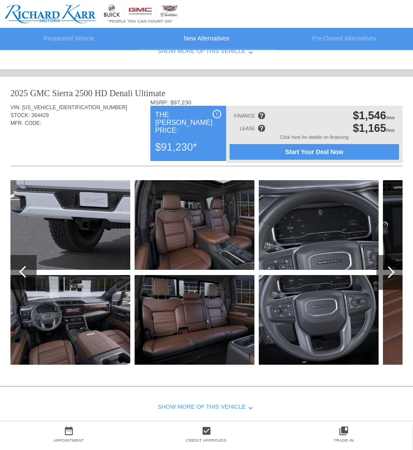
click at [21, 287] on div at bounding box center [23, 272] width 26 height 35
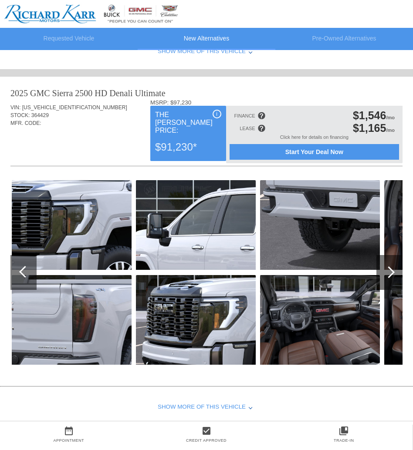
click at [22, 282] on div at bounding box center [23, 272] width 26 height 35
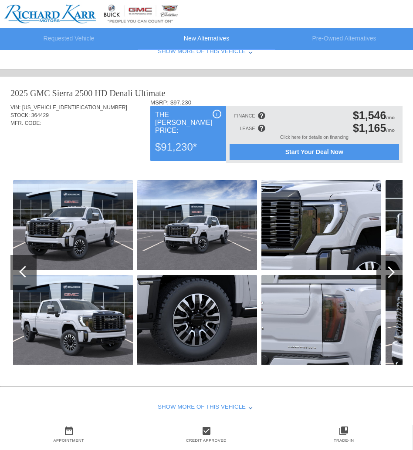
click at [22, 282] on div at bounding box center [23, 272] width 26 height 35
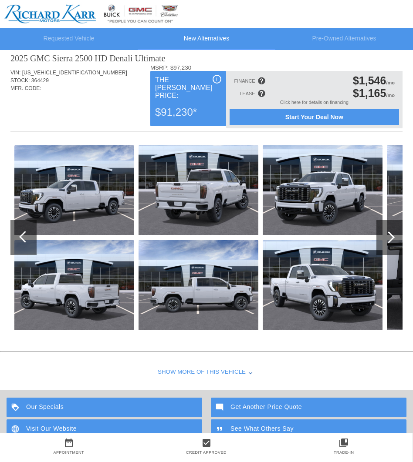
scroll to position [360, 0]
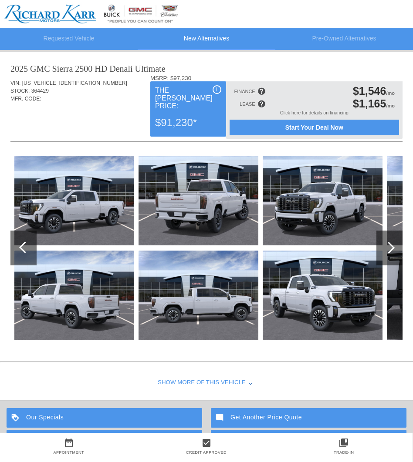
click at [397, 249] on div at bounding box center [389, 248] width 26 height 35
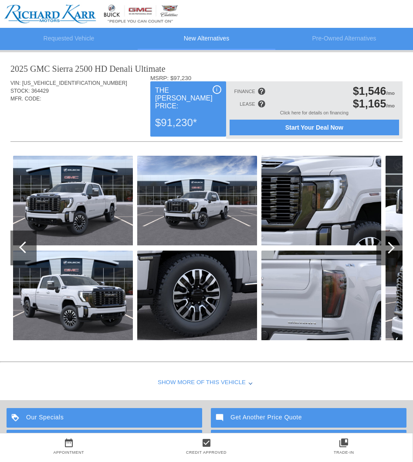
click at [393, 250] on div at bounding box center [389, 248] width 26 height 35
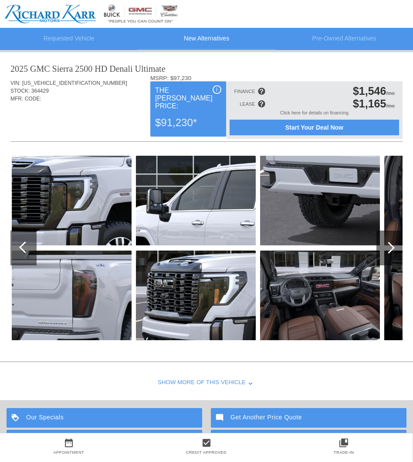
click at [9, 247] on div "2025 GMC Sierra 2500 HD Denali Ultimate VIN: 1GT4UXEY9SF364429 STOCK: 364429 MF…" at bounding box center [206, 205] width 413 height 306
click at [21, 247] on div at bounding box center [25, 247] width 12 height 12
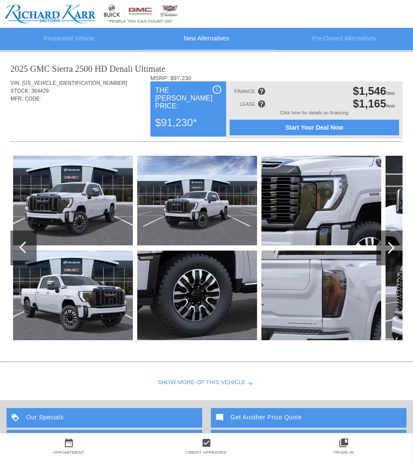
click at [21, 247] on div at bounding box center [25, 247] width 12 height 12
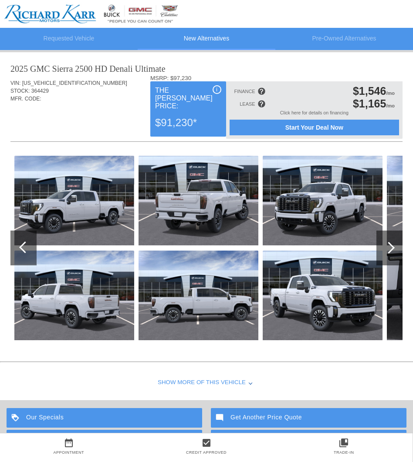
click at [21, 247] on div at bounding box center [25, 247] width 12 height 12
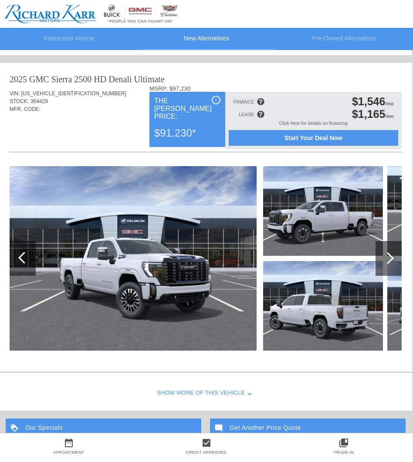
scroll to position [349, 1]
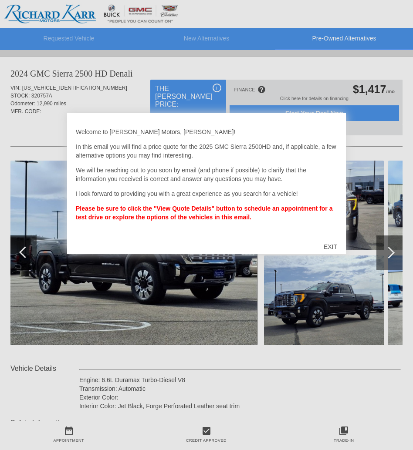
click at [329, 245] on div "EXIT" at bounding box center [330, 247] width 31 height 26
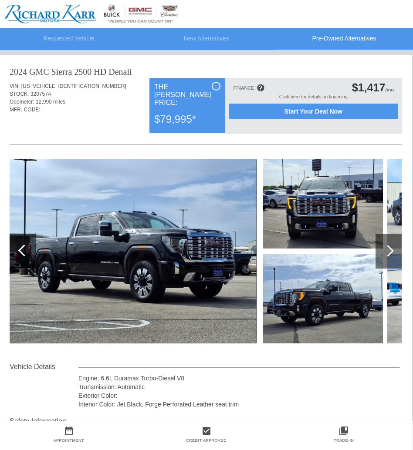
scroll to position [2, 1]
click at [392, 248] on div at bounding box center [388, 251] width 26 height 35
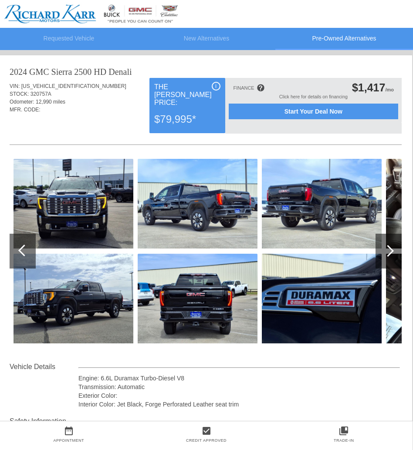
click at [391, 248] on div at bounding box center [388, 251] width 26 height 35
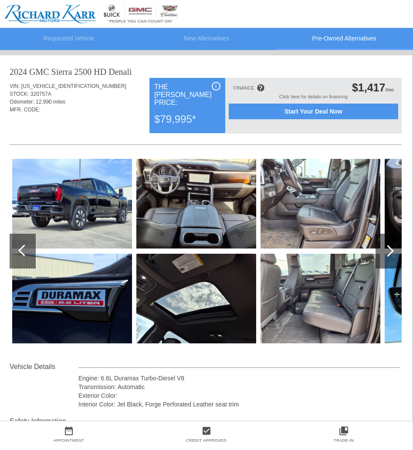
click at [391, 248] on div at bounding box center [388, 251] width 26 height 35
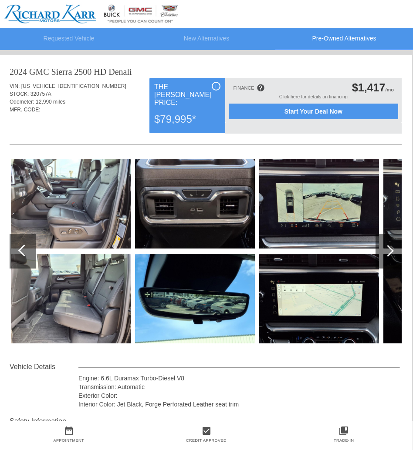
click at [391, 248] on div at bounding box center [388, 251] width 26 height 35
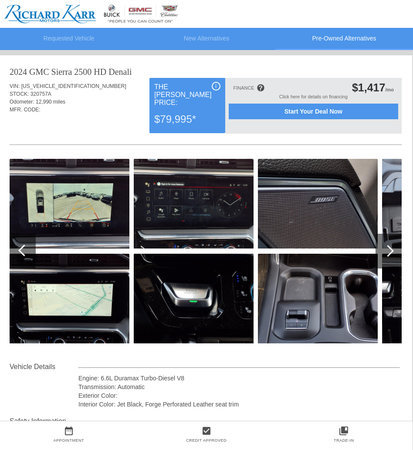
click at [37, 241] on img at bounding box center [70, 204] width 120 height 90
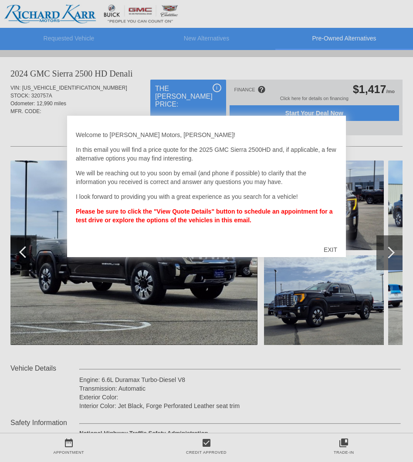
click at [327, 249] on div "EXIT" at bounding box center [330, 250] width 31 height 26
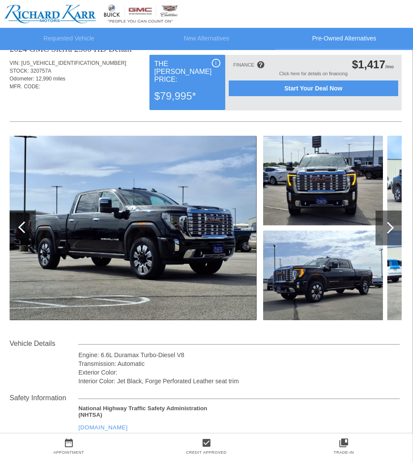
scroll to position [25, 1]
click at [398, 235] on div at bounding box center [388, 228] width 26 height 35
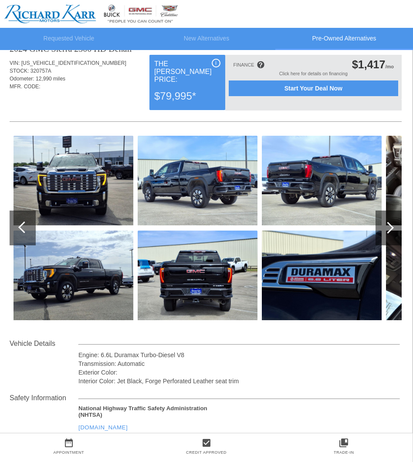
click at [387, 235] on div at bounding box center [388, 228] width 26 height 35
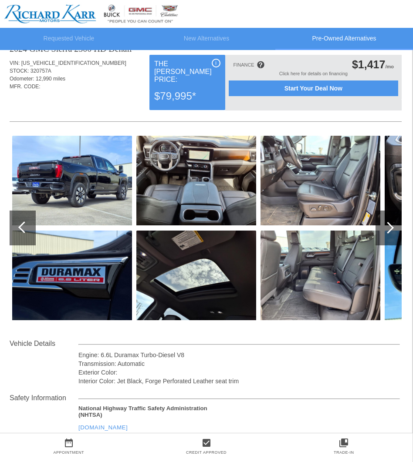
click at [387, 235] on div at bounding box center [388, 228] width 26 height 35
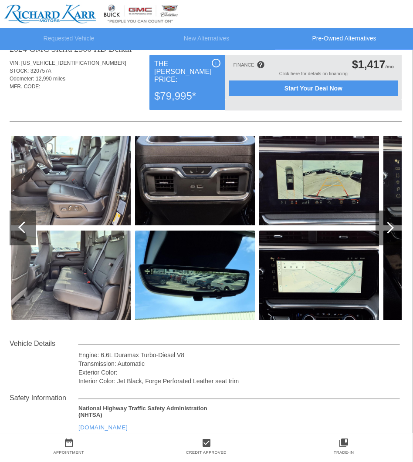
click at [27, 220] on div at bounding box center [23, 228] width 26 height 35
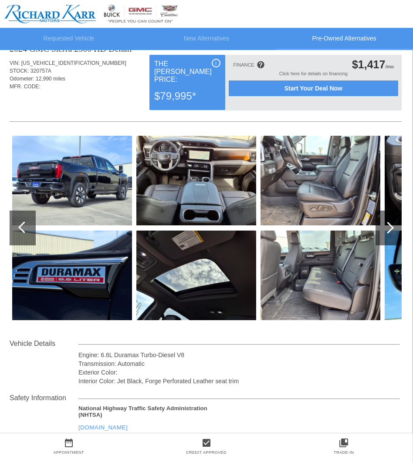
click at [27, 220] on div at bounding box center [23, 228] width 26 height 35
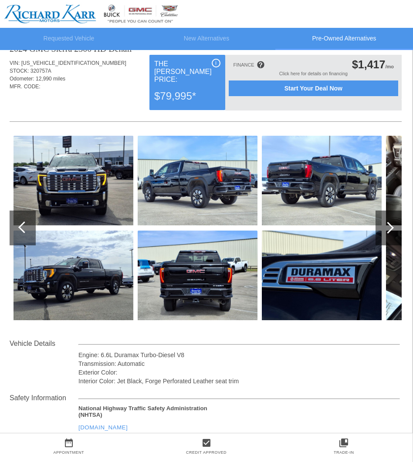
click at [27, 220] on div at bounding box center [23, 228] width 26 height 35
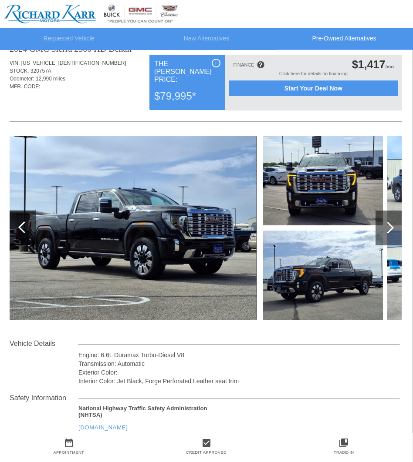
click at [27, 219] on div at bounding box center [23, 228] width 26 height 35
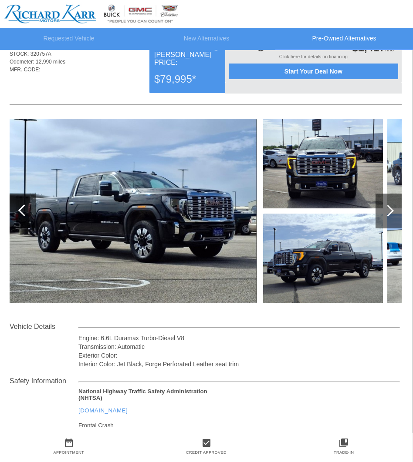
scroll to position [62, 1]
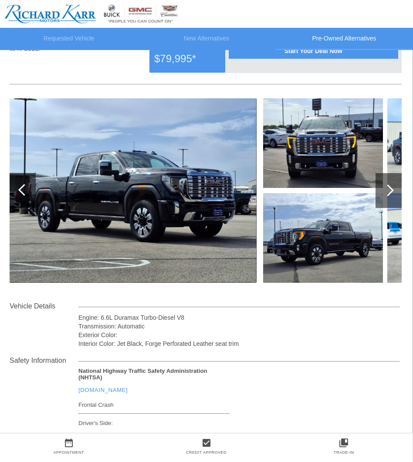
click at [397, 184] on div at bounding box center [388, 190] width 26 height 35
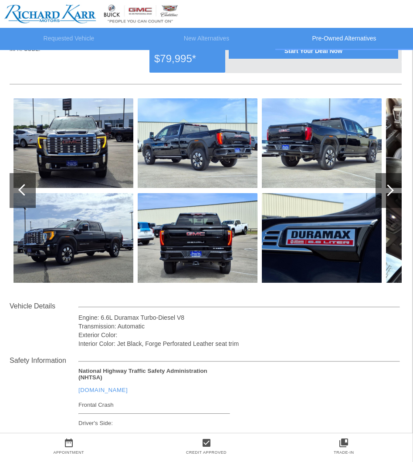
click at [396, 184] on div at bounding box center [388, 190] width 26 height 35
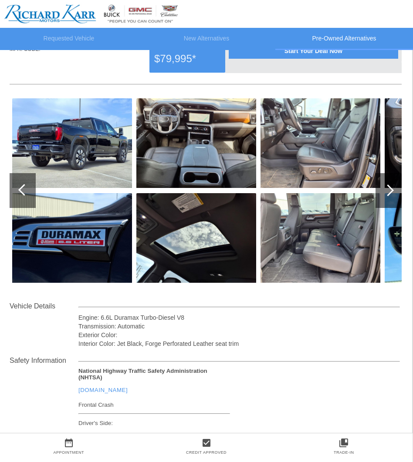
click at [396, 184] on div at bounding box center [388, 190] width 26 height 35
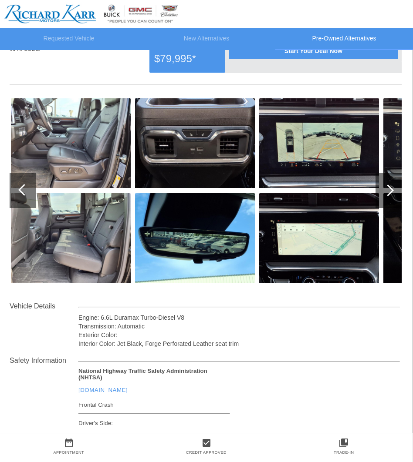
click at [396, 184] on div at bounding box center [388, 190] width 26 height 35
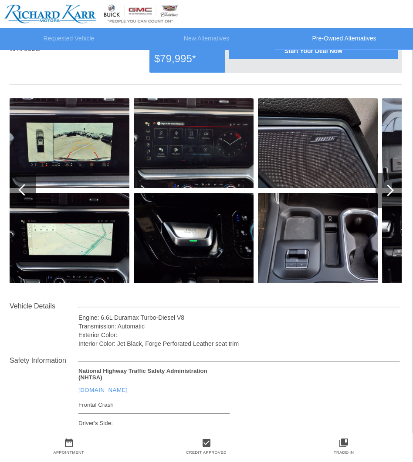
click at [396, 184] on div at bounding box center [388, 190] width 26 height 35
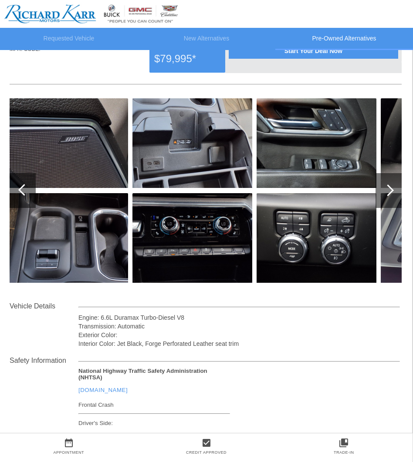
click at [396, 184] on div at bounding box center [388, 190] width 26 height 35
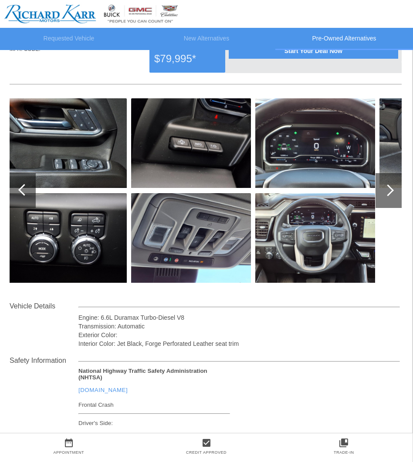
click at [396, 184] on div at bounding box center [388, 190] width 26 height 35
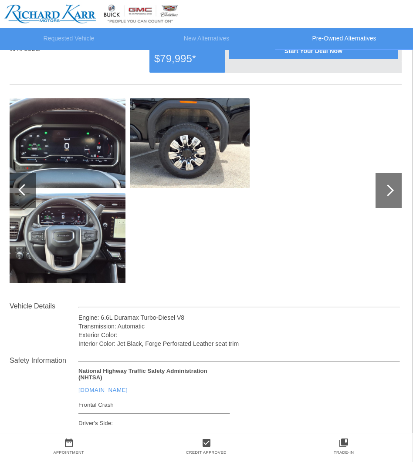
click at [28, 188] on div at bounding box center [24, 190] width 12 height 12
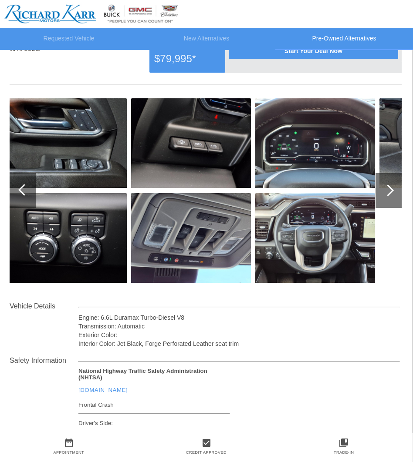
click at [28, 188] on div at bounding box center [24, 190] width 12 height 12
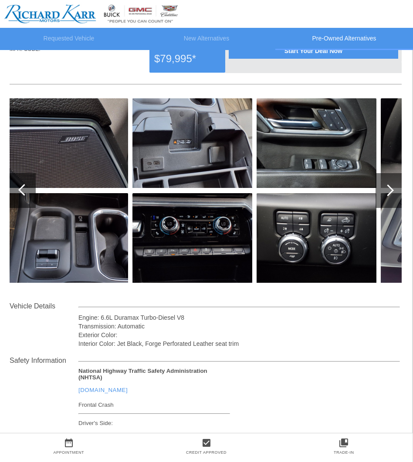
click at [28, 188] on div at bounding box center [24, 190] width 12 height 12
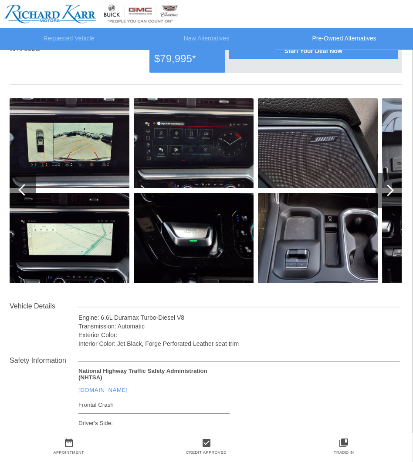
click at [28, 188] on div at bounding box center [24, 190] width 12 height 12
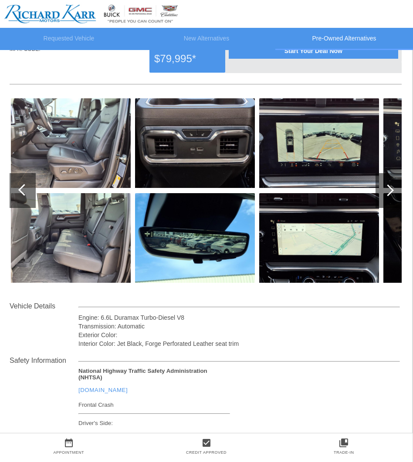
click at [28, 188] on div at bounding box center [24, 190] width 12 height 12
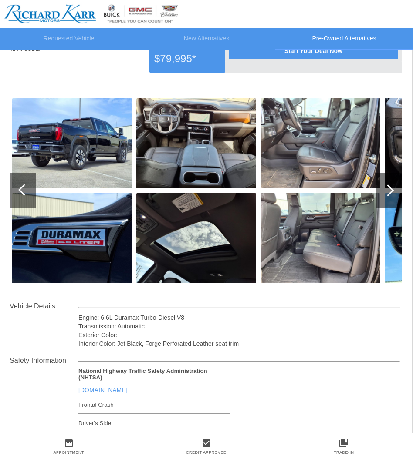
click at [28, 188] on div at bounding box center [24, 190] width 12 height 12
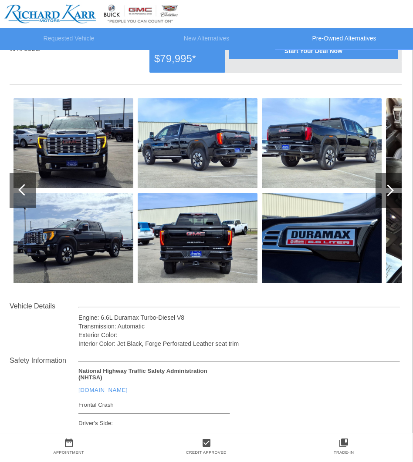
click at [28, 188] on div at bounding box center [24, 190] width 12 height 12
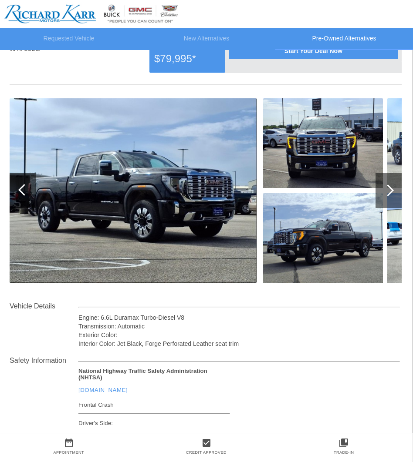
click at [28, 188] on div at bounding box center [24, 190] width 12 height 12
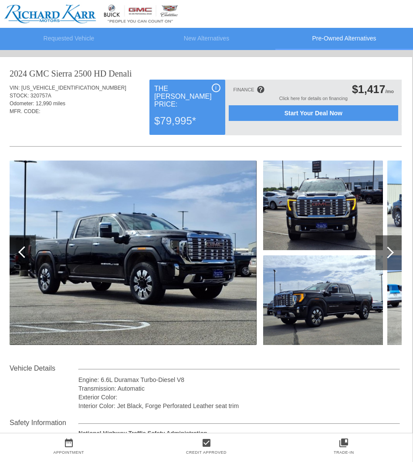
scroll to position [0, 1]
